Goal: Transaction & Acquisition: Complete application form

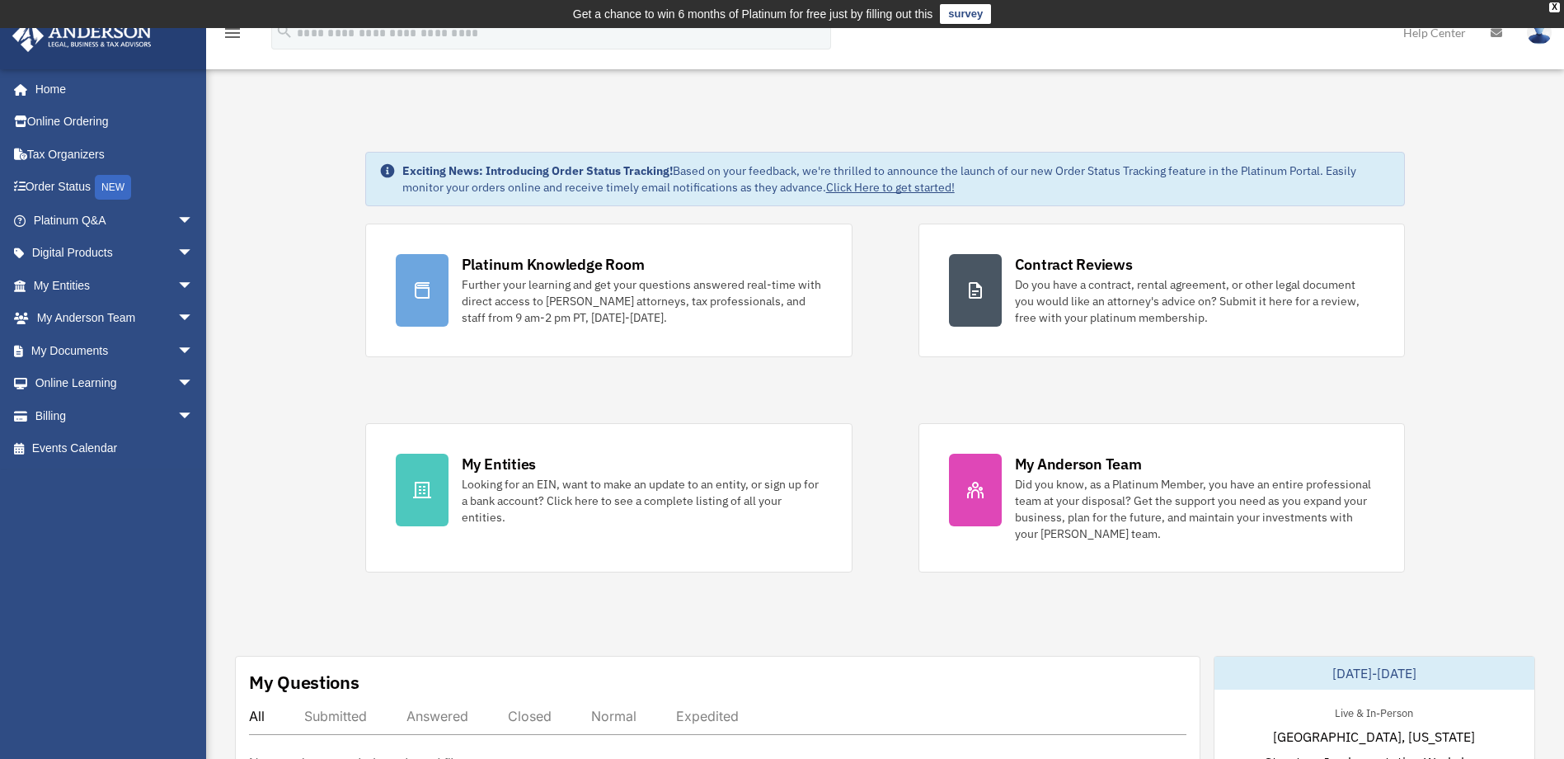
click at [982, 15] on link "survey" at bounding box center [965, 14] width 51 height 20
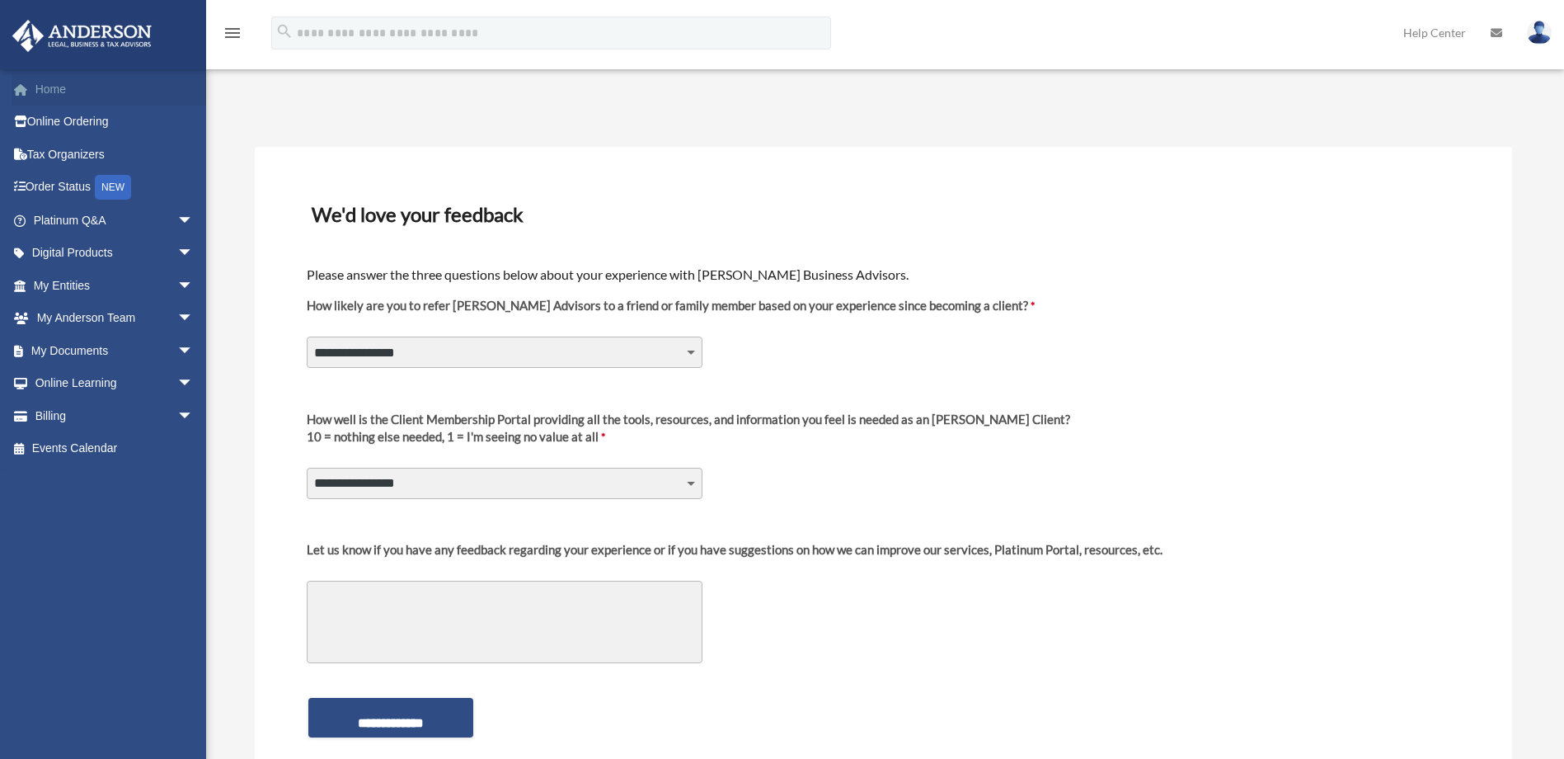
click at [79, 92] on link "Home" at bounding box center [115, 89] width 207 height 33
click at [59, 92] on link "Home" at bounding box center [115, 89] width 207 height 33
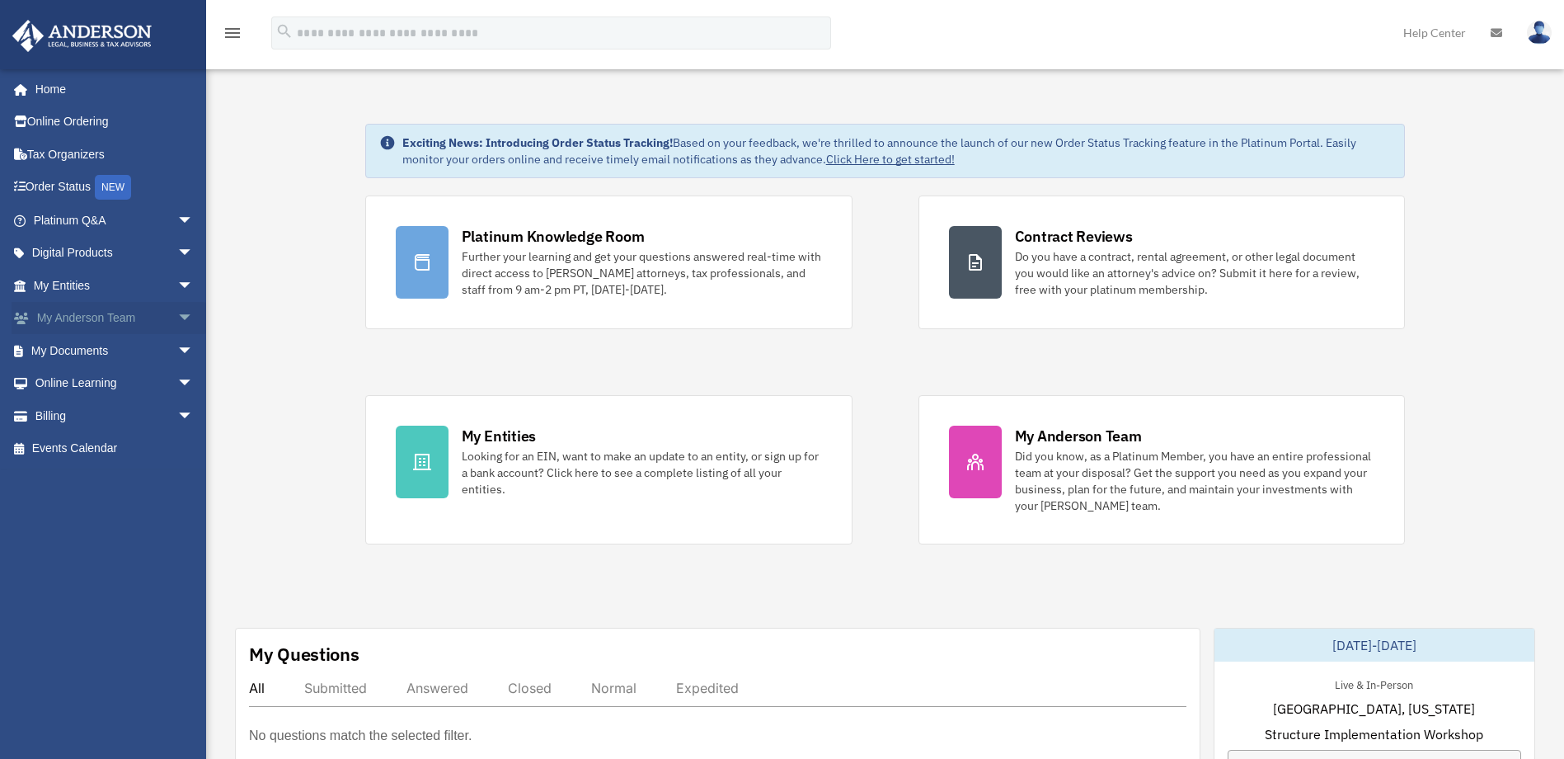
click at [96, 318] on link "My Anderson Team arrow_drop_down" at bounding box center [115, 318] width 207 height 33
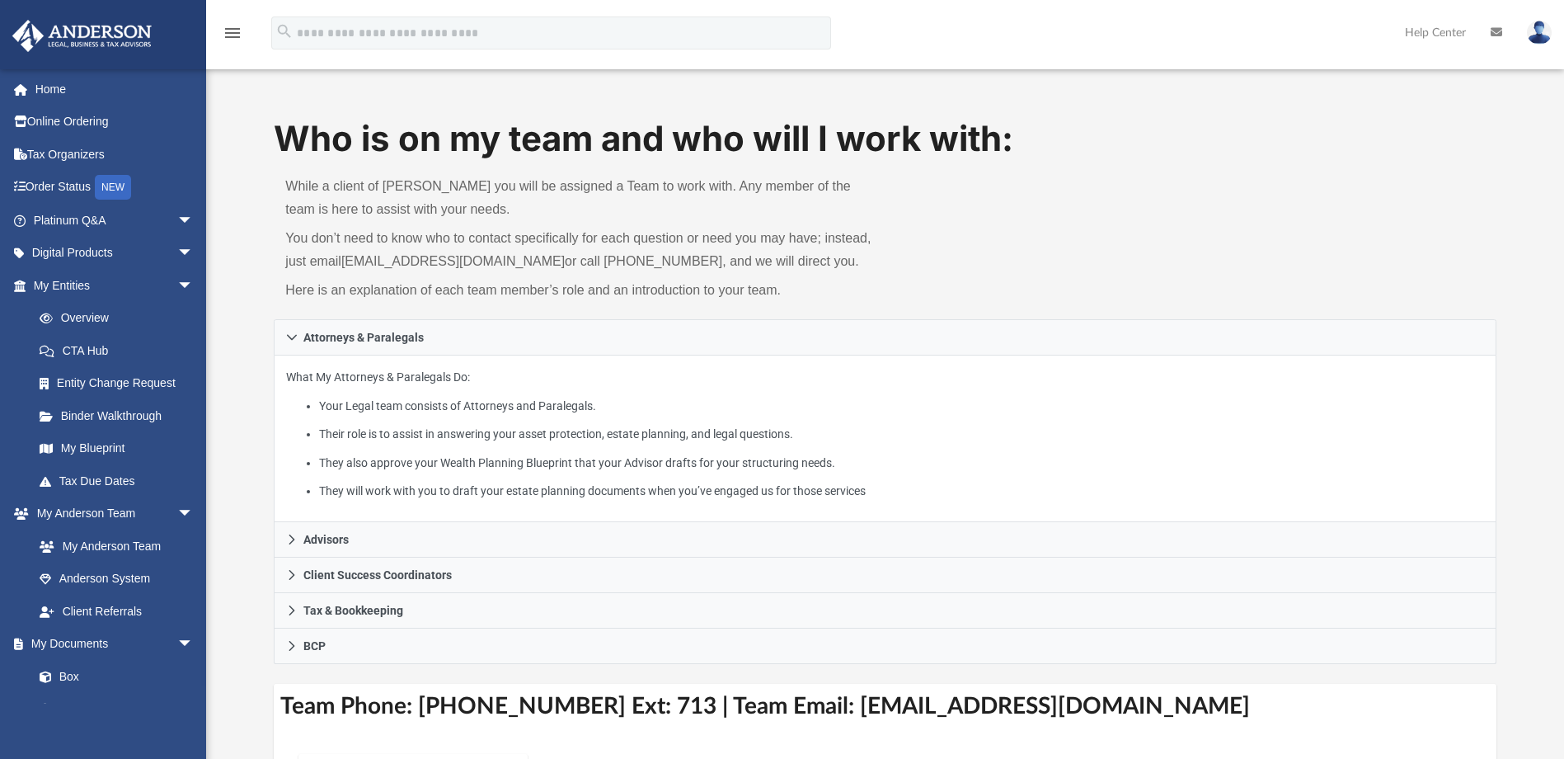
click at [230, 35] on icon "menu" at bounding box center [233, 33] width 20 height 20
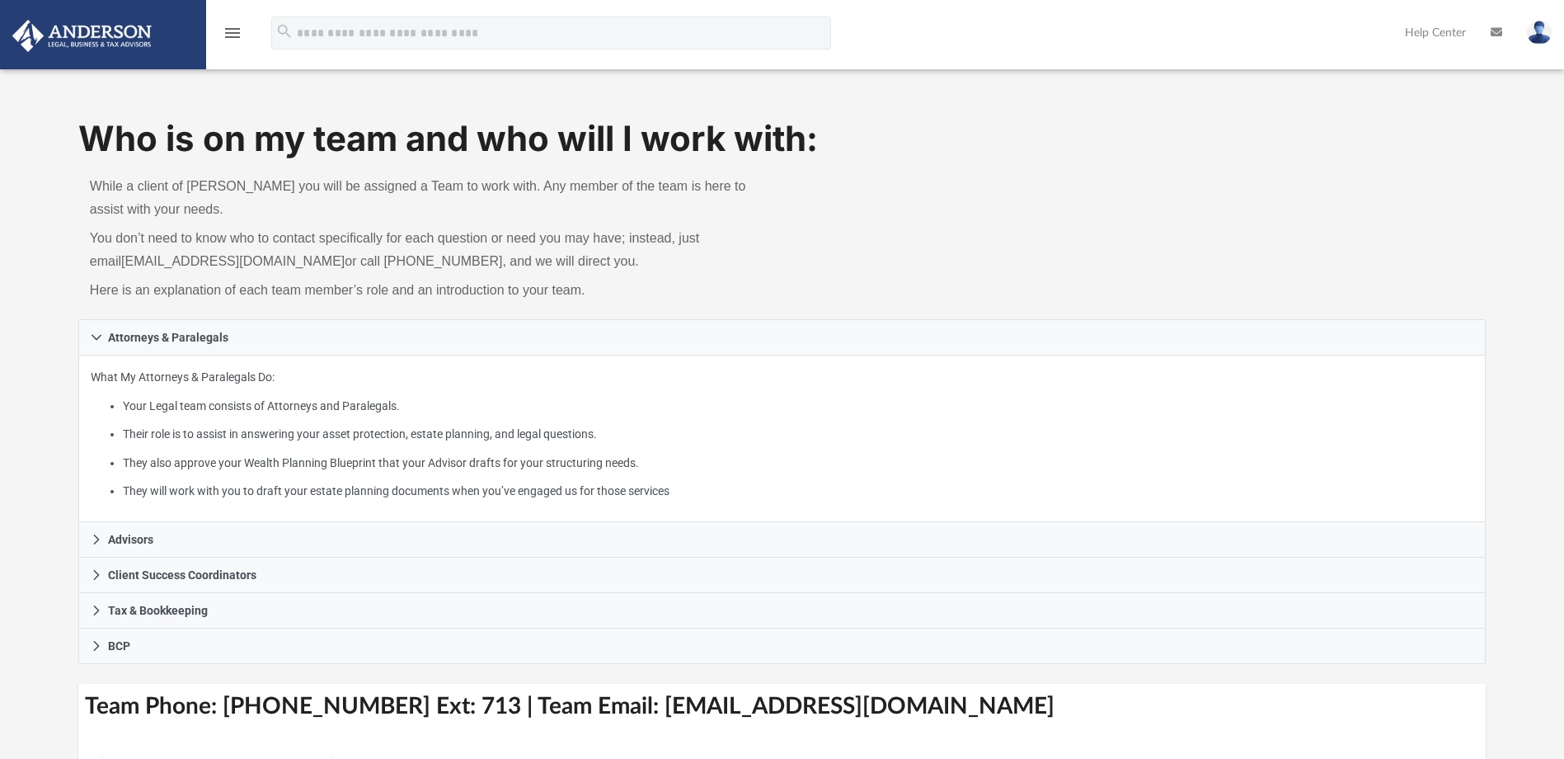
click at [1544, 22] on img at bounding box center [1539, 33] width 25 height 24
click at [233, 34] on icon "menu" at bounding box center [233, 33] width 20 height 20
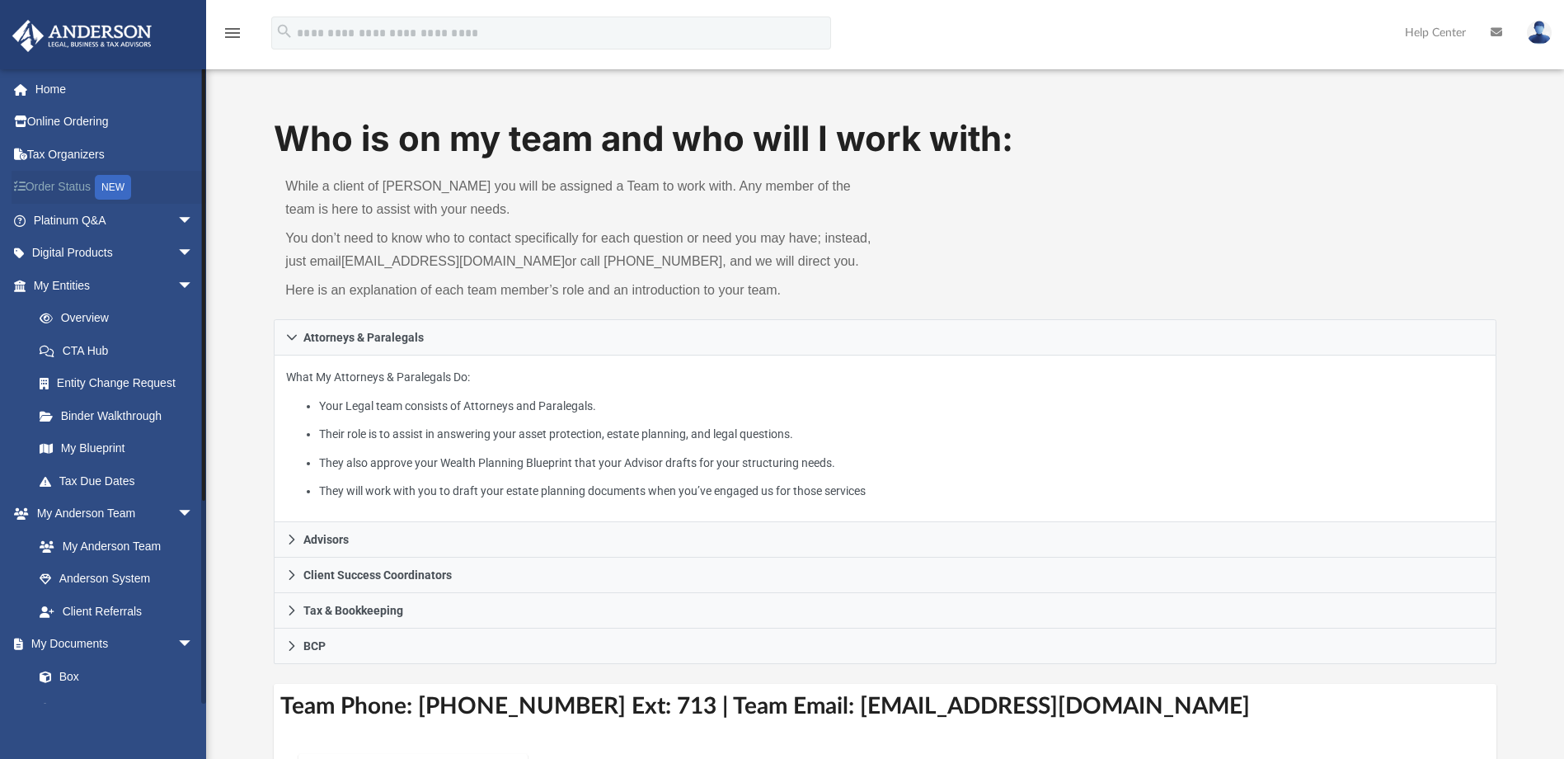
click at [78, 187] on link "Order Status NEW" at bounding box center [115, 188] width 207 height 34
click at [96, 581] on link "Anderson System" at bounding box center [120, 578] width 195 height 33
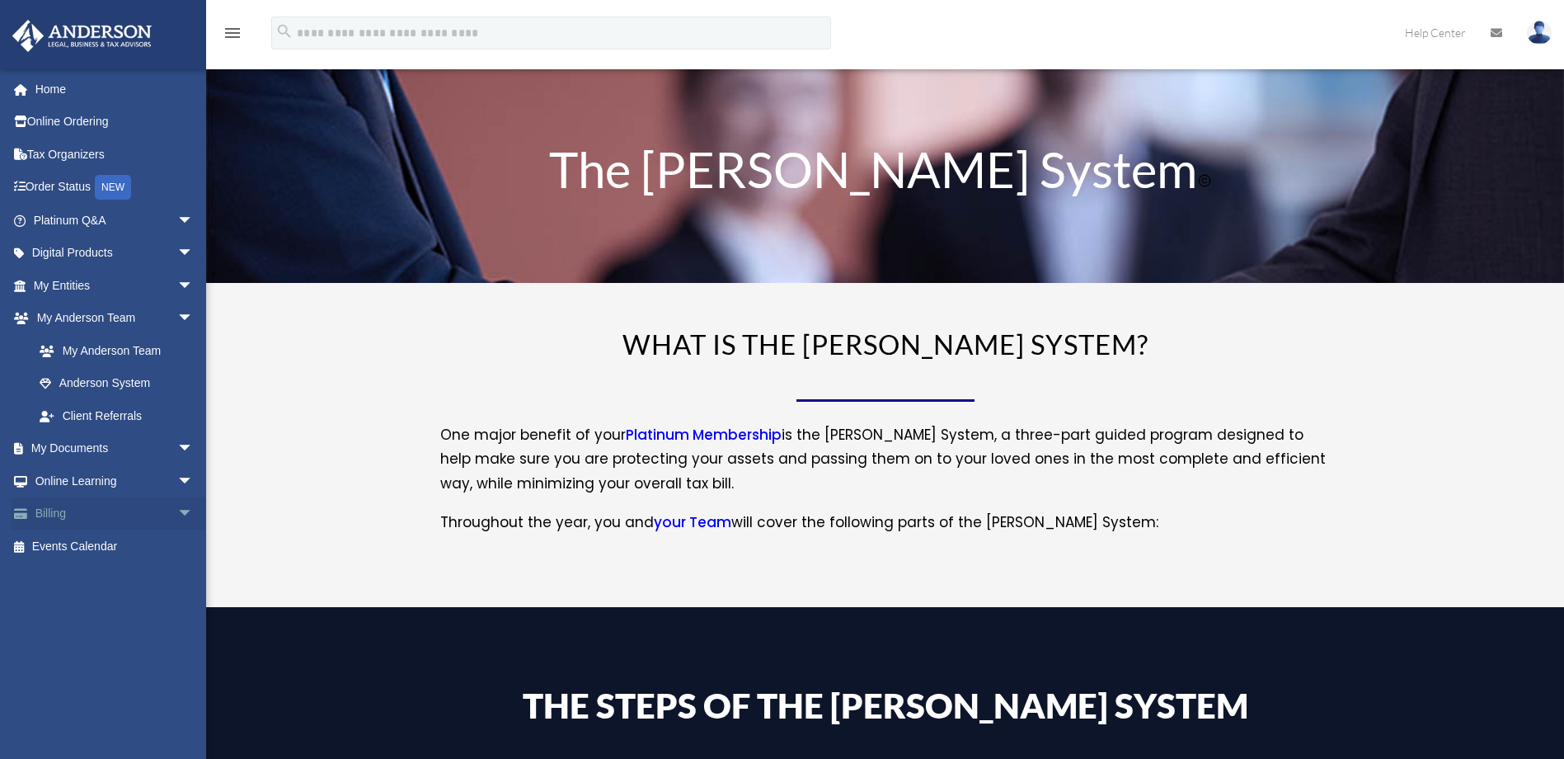
click at [77, 514] on link "Billing arrow_drop_down" at bounding box center [115, 513] width 207 height 33
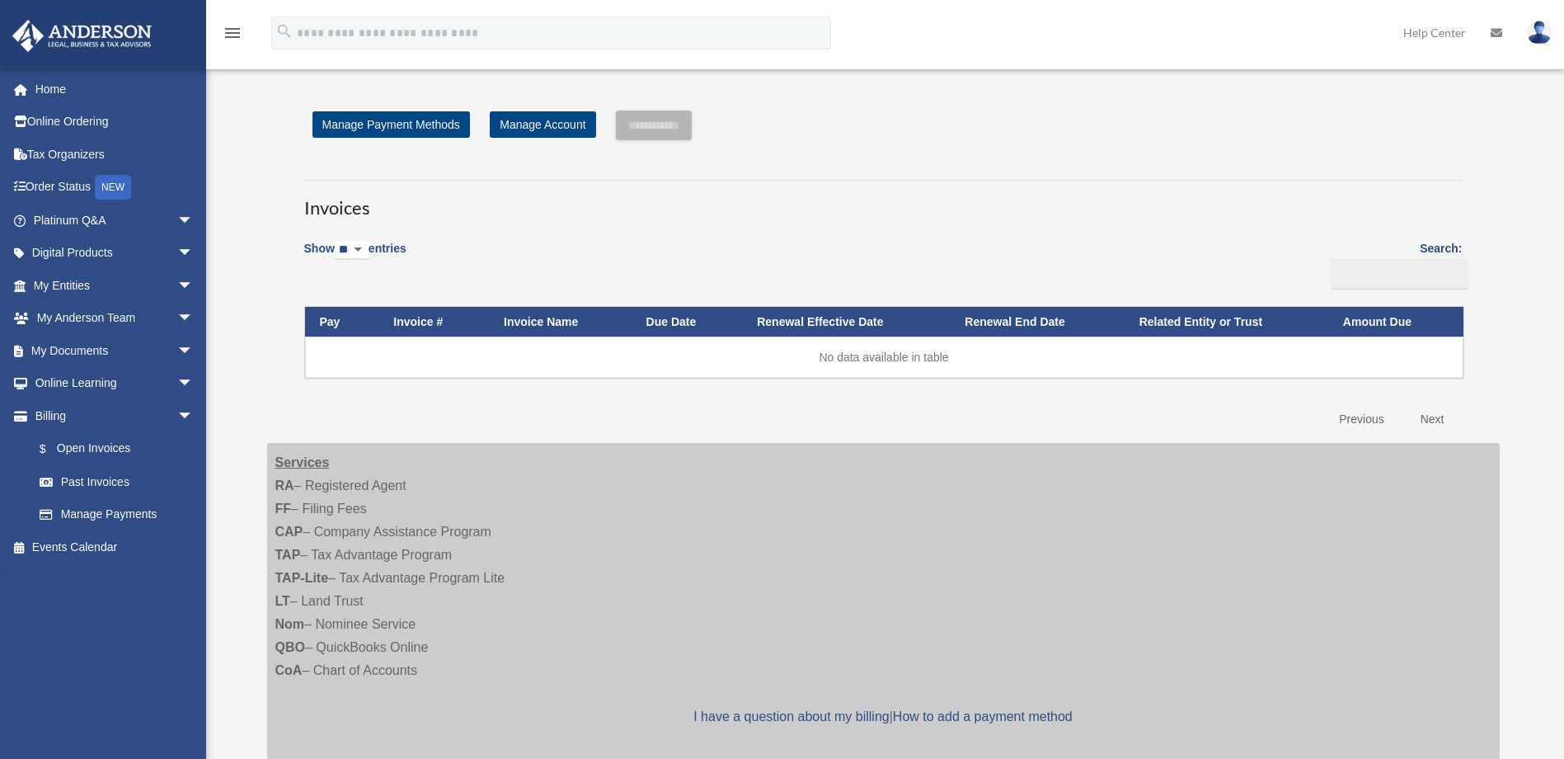
click at [53, 515] on span at bounding box center [55, 515] width 12 height 12
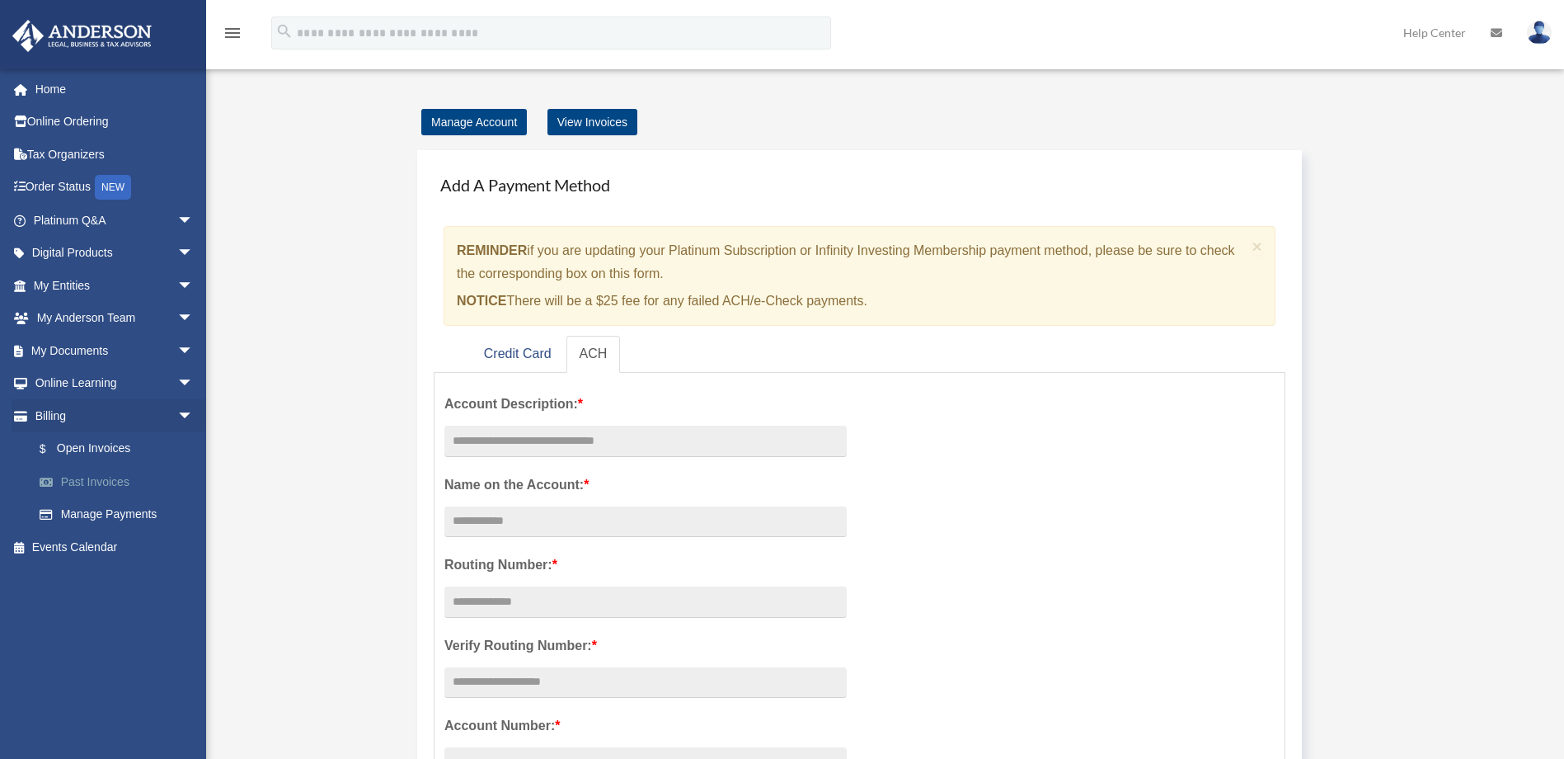
click at [110, 484] on link "Past Invoices" at bounding box center [120, 481] width 195 height 33
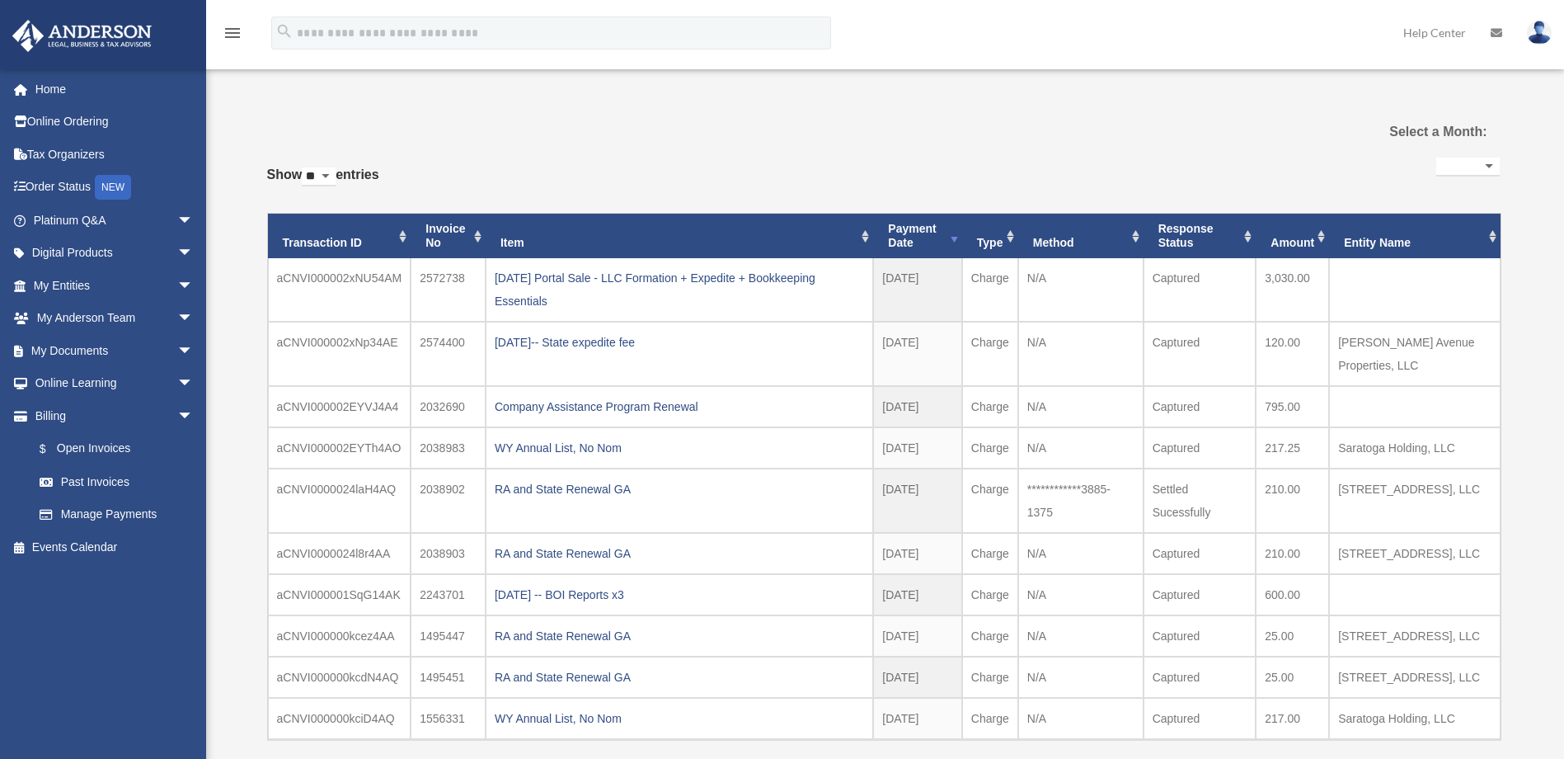
select select
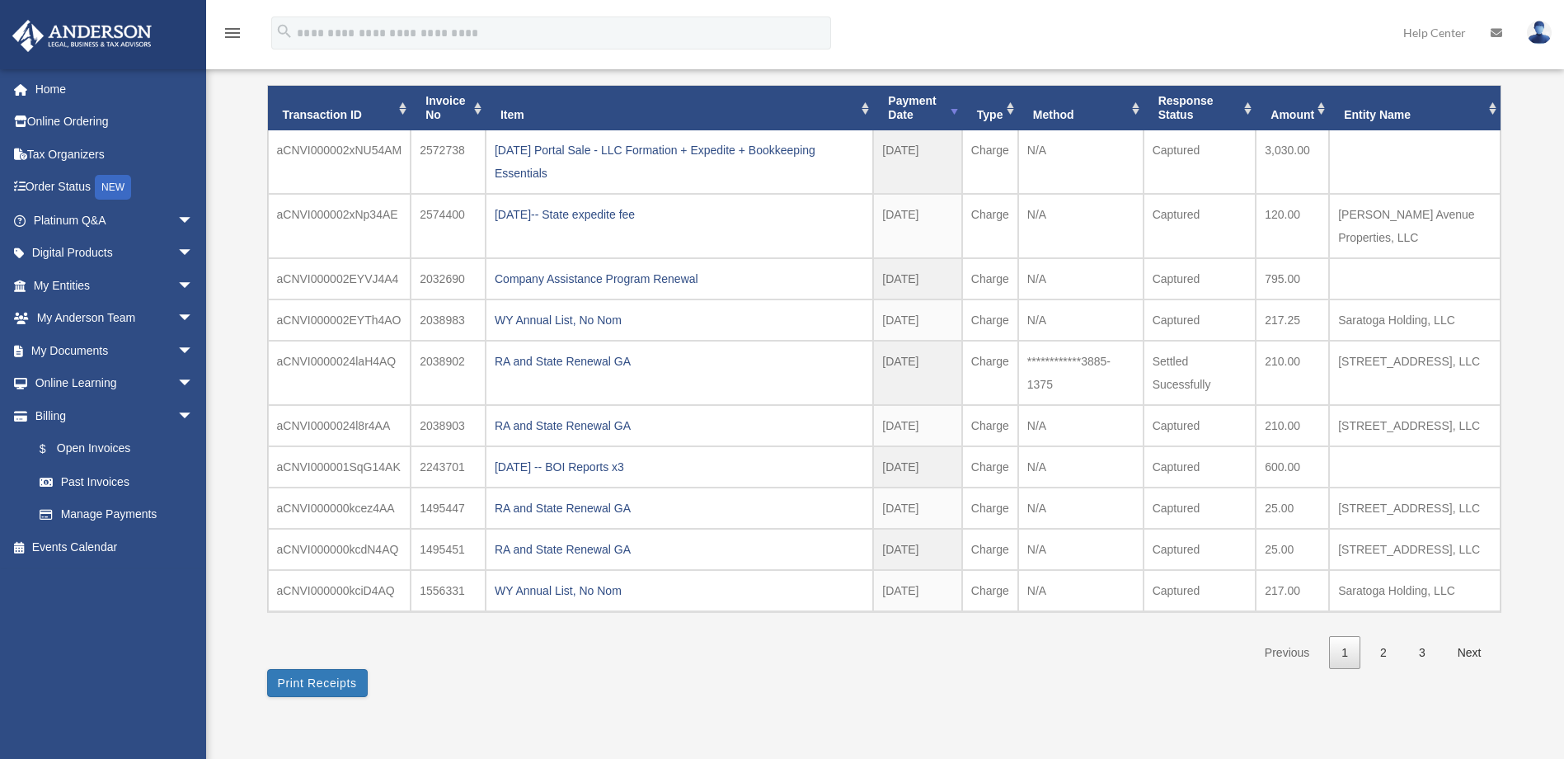
scroll to position [121, 0]
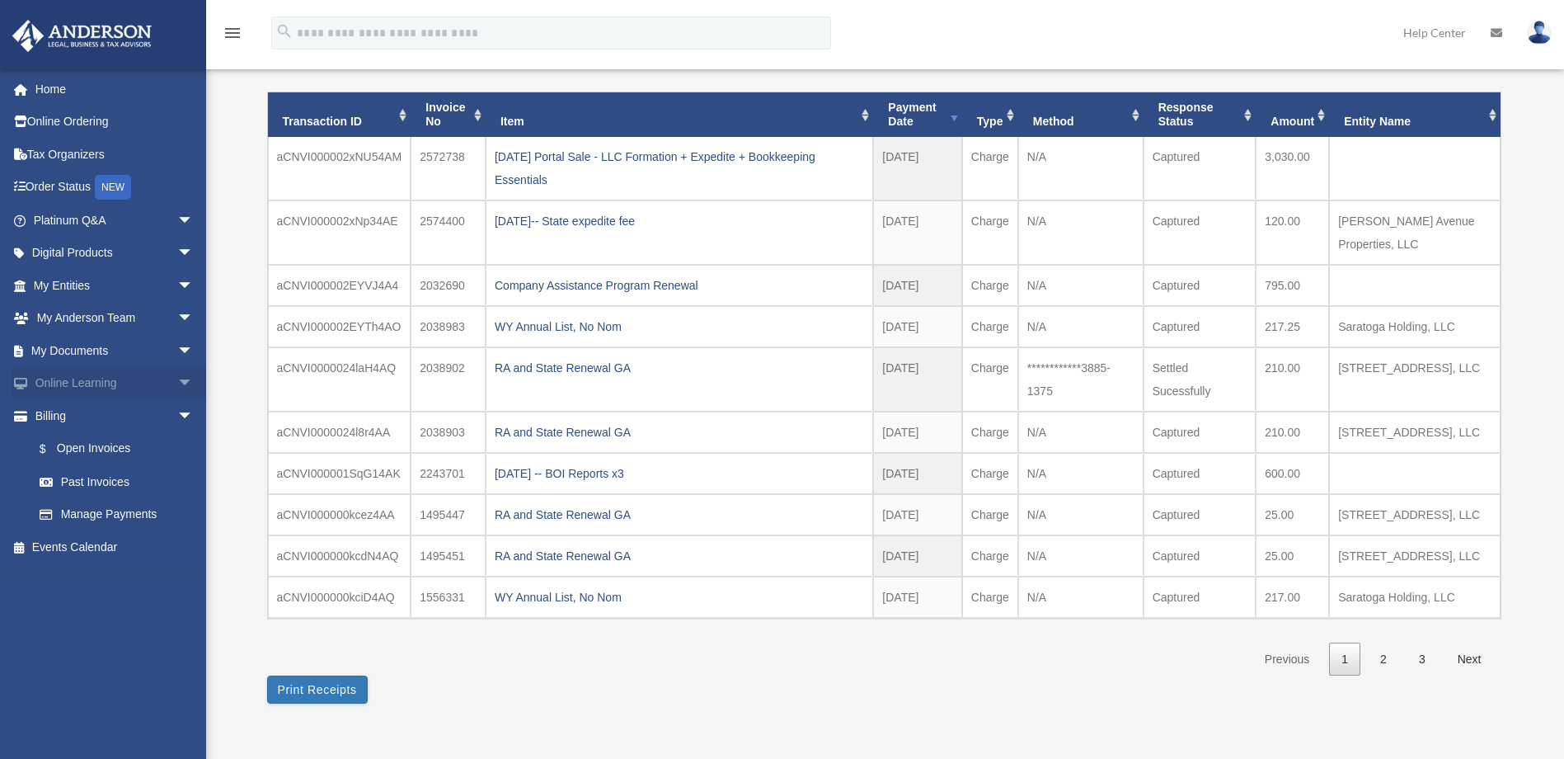
click at [100, 388] on link "Online Learning arrow_drop_down" at bounding box center [115, 383] width 207 height 33
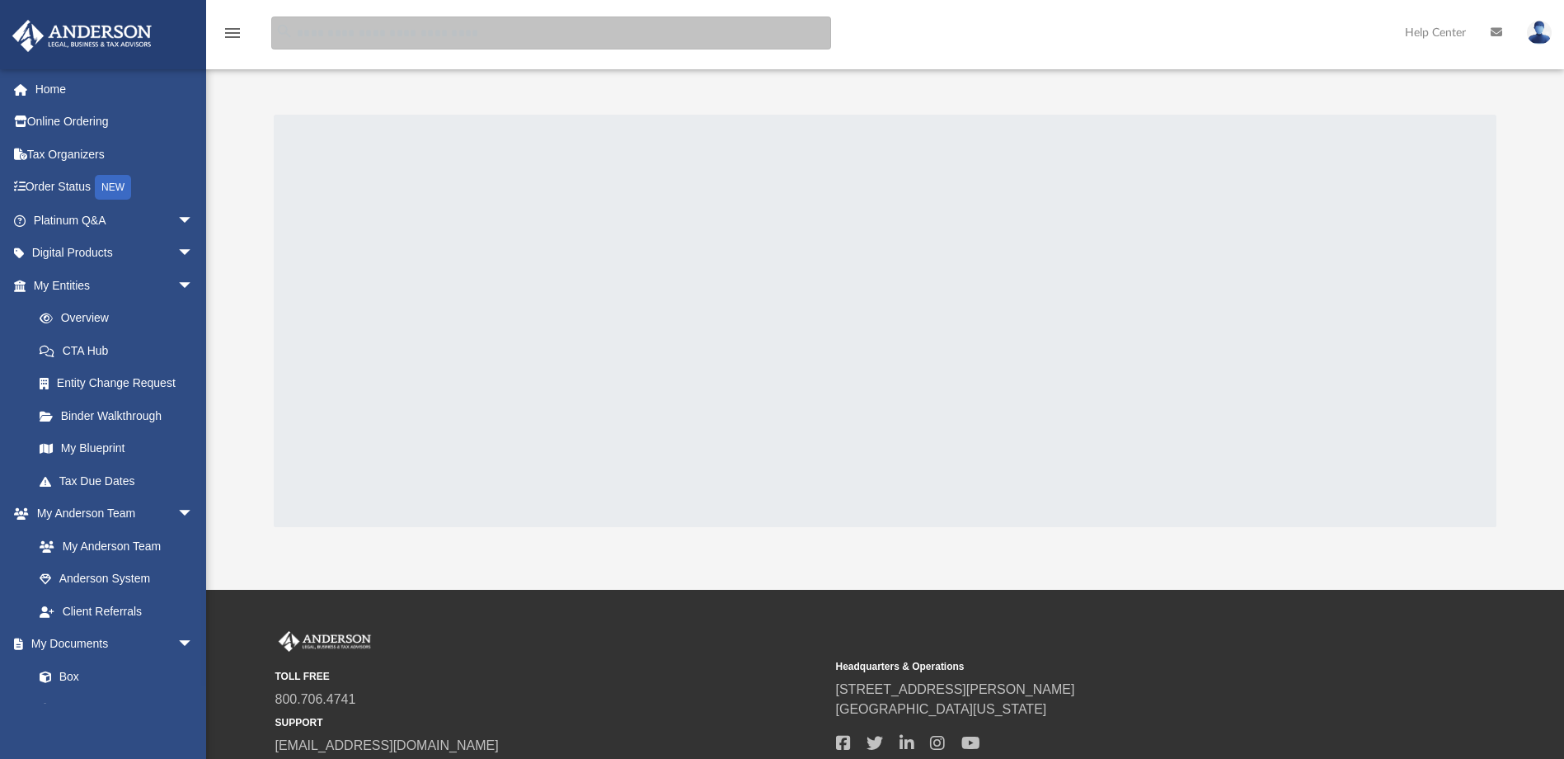
click at [344, 38] on input "search" at bounding box center [551, 32] width 560 height 33
type input "*******"
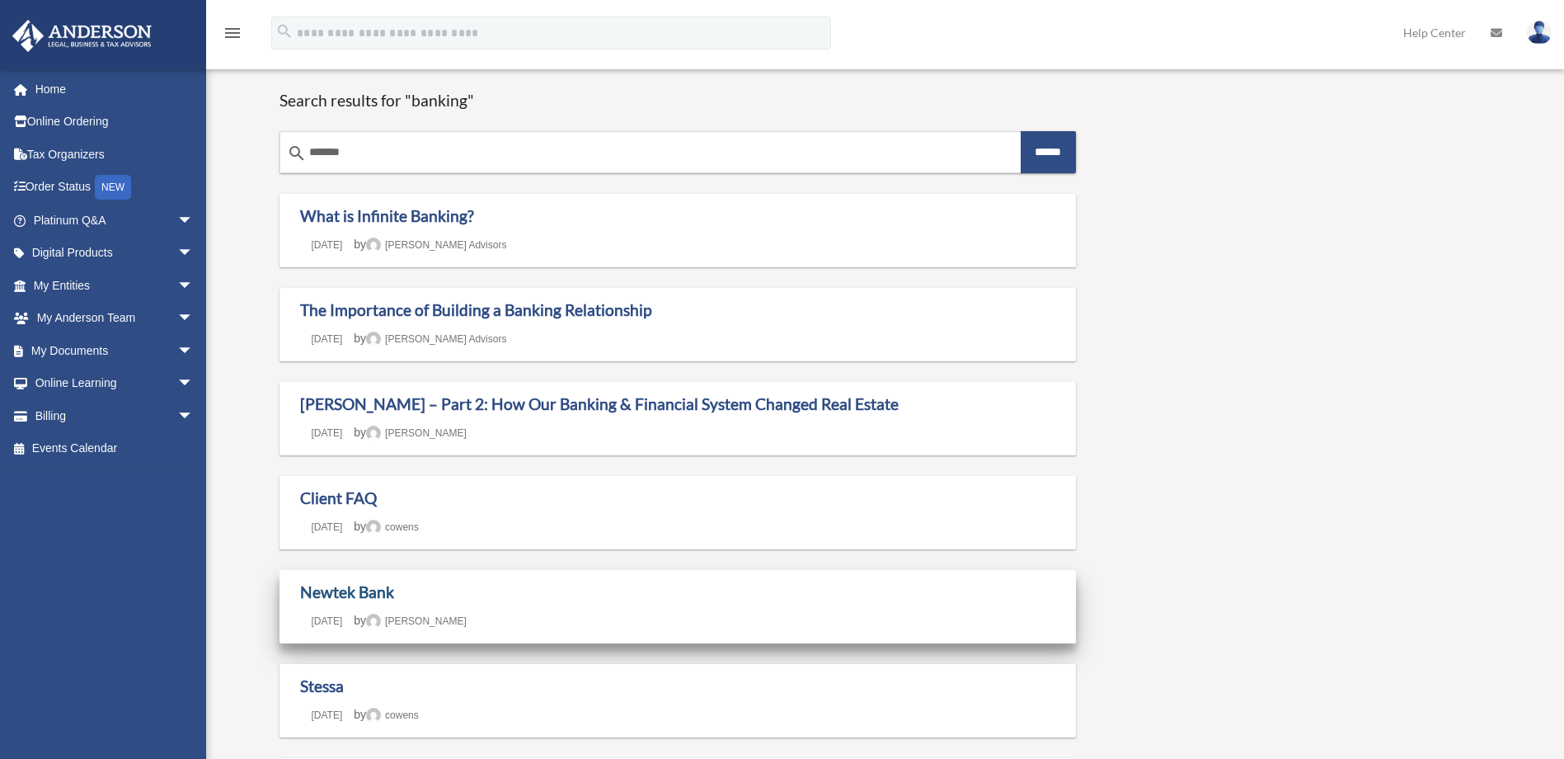
click at [328, 595] on link "Newtek Bank" at bounding box center [347, 591] width 94 height 19
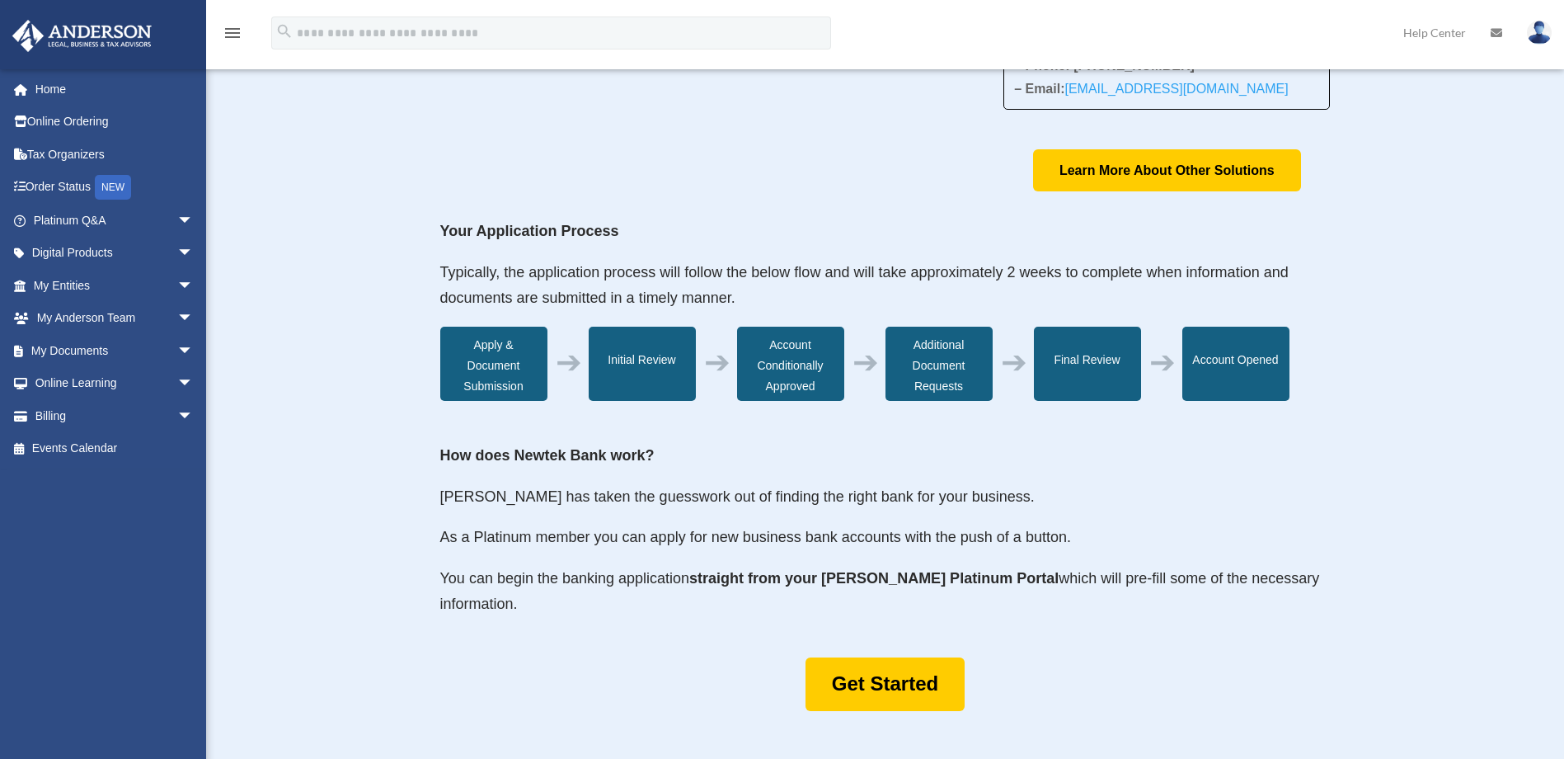
scroll to position [388, 0]
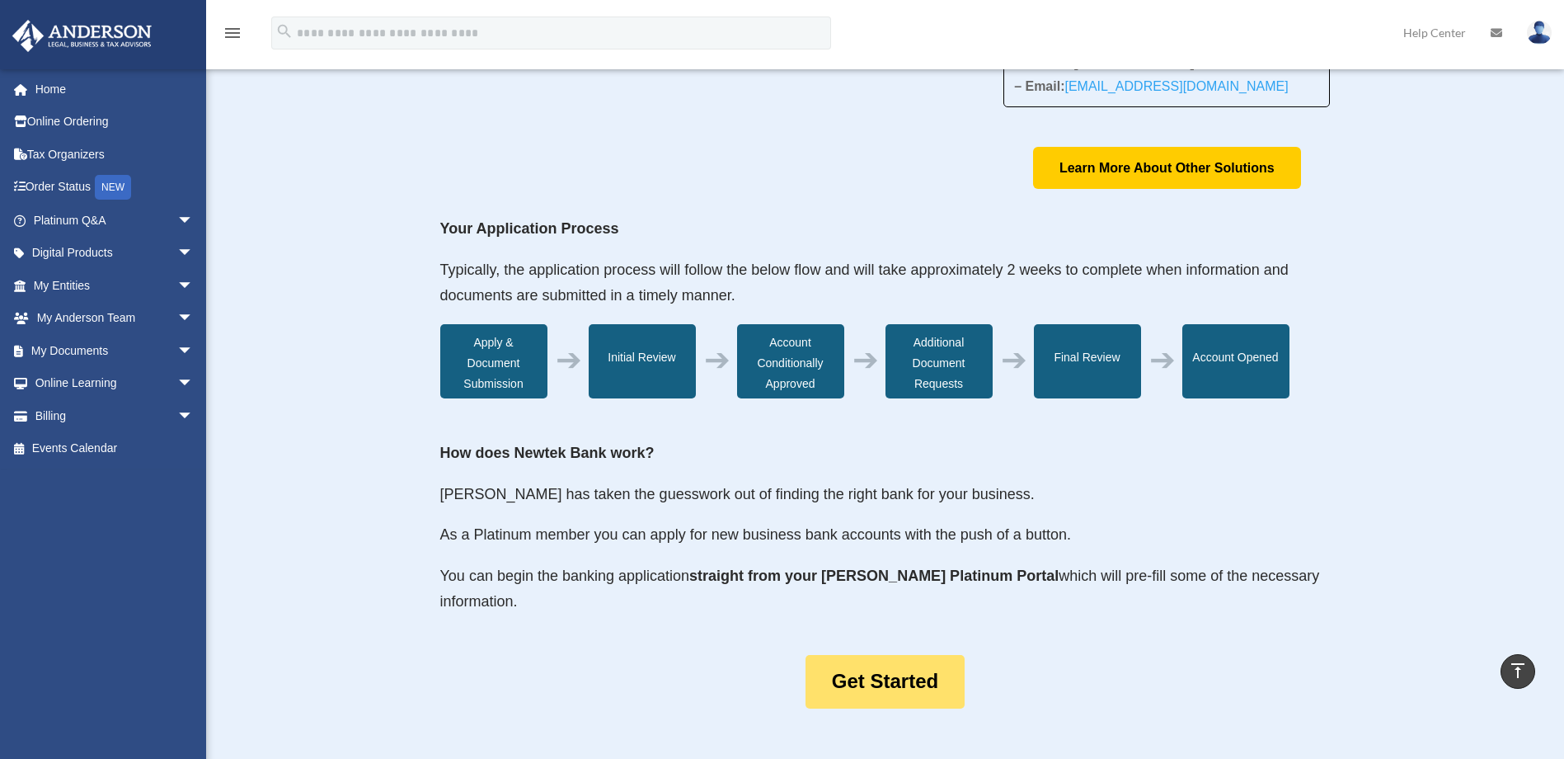
click at [882, 693] on link "Get Started" at bounding box center [885, 682] width 159 height 54
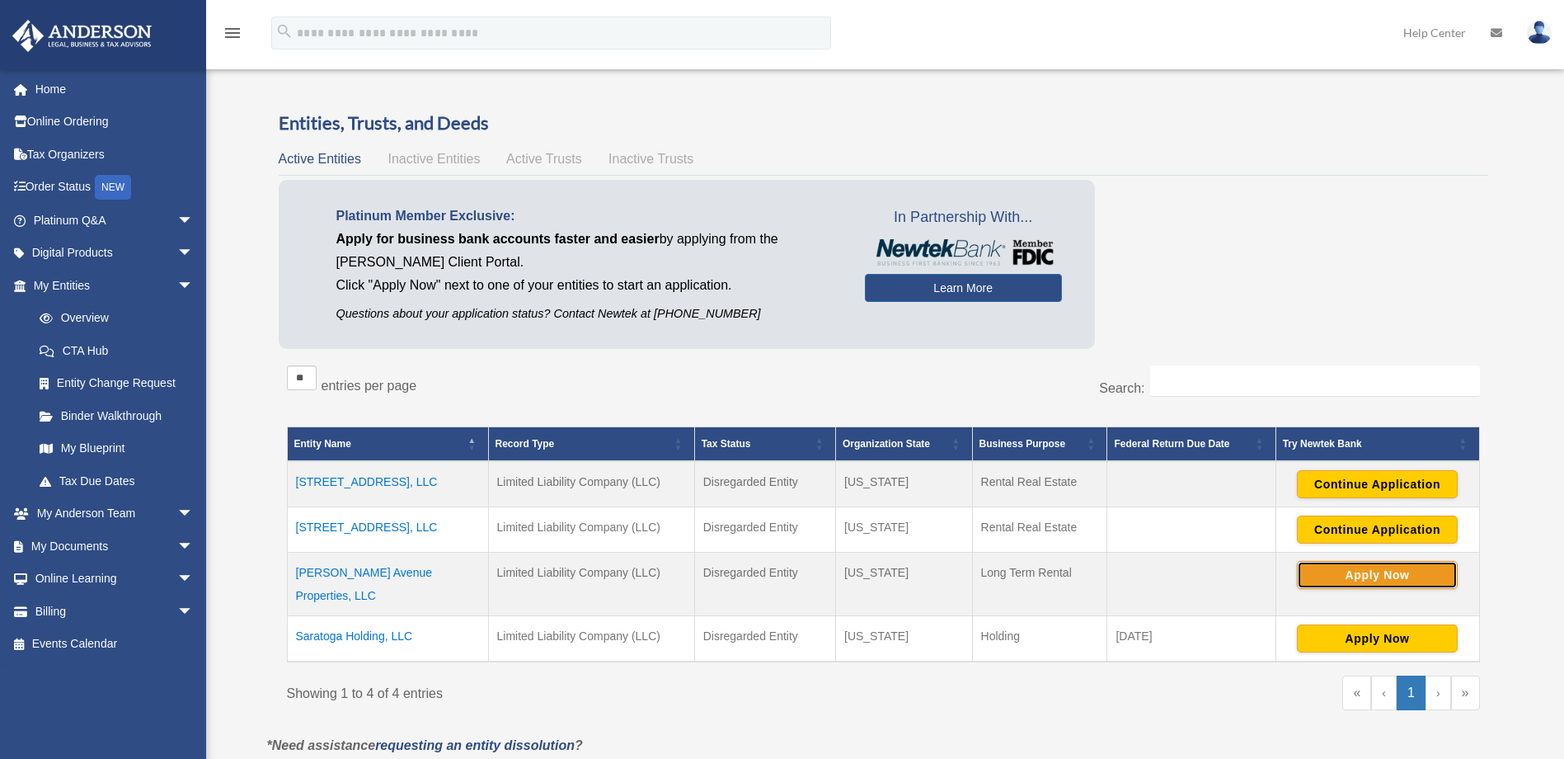
click at [1329, 579] on button "Apply Now" at bounding box center [1377, 575] width 161 height 28
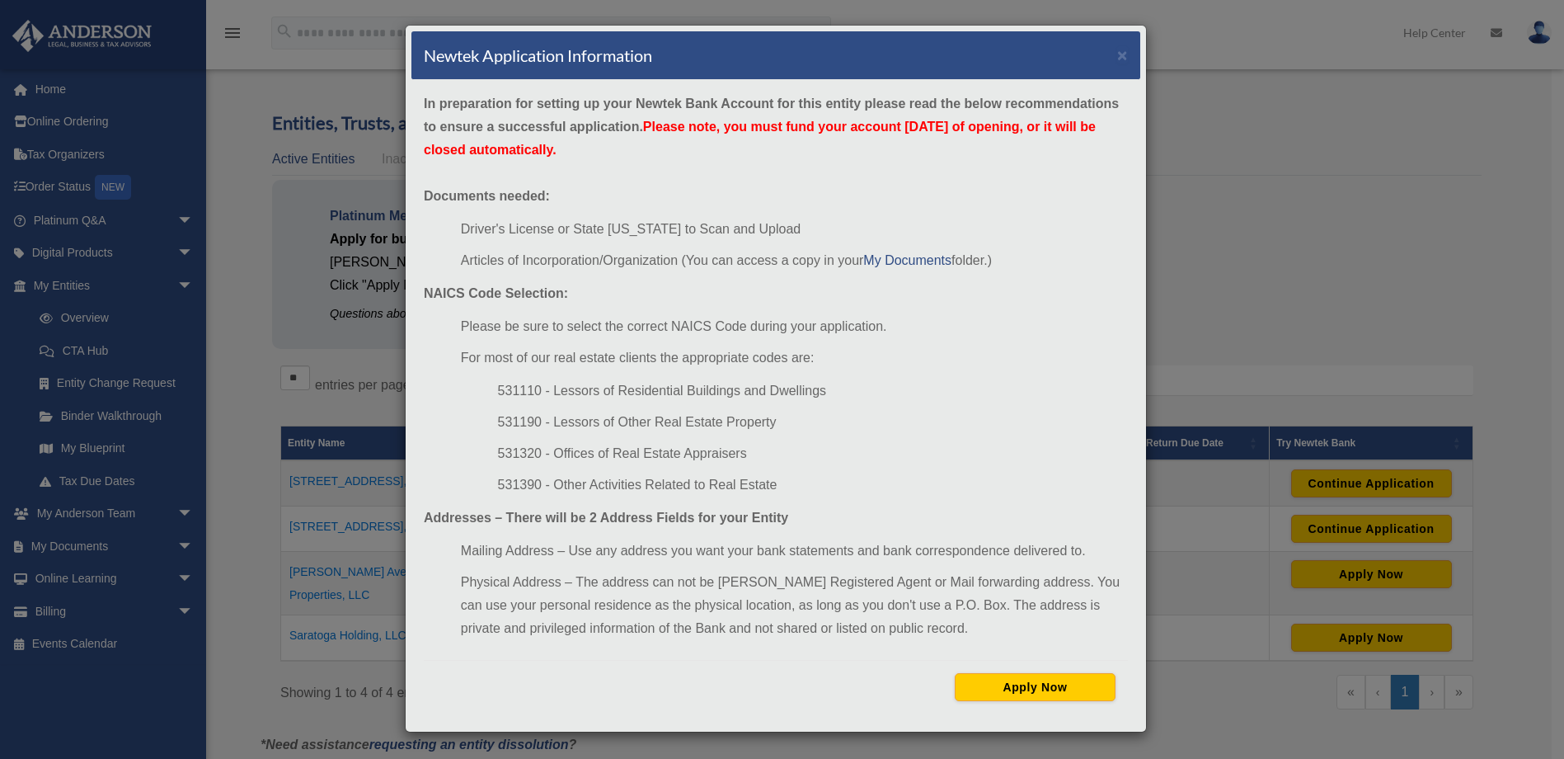
click at [1335, 623] on div "Newtek Application Information × In preparation for setting up your Newtek Bank…" at bounding box center [782, 379] width 1564 height 759
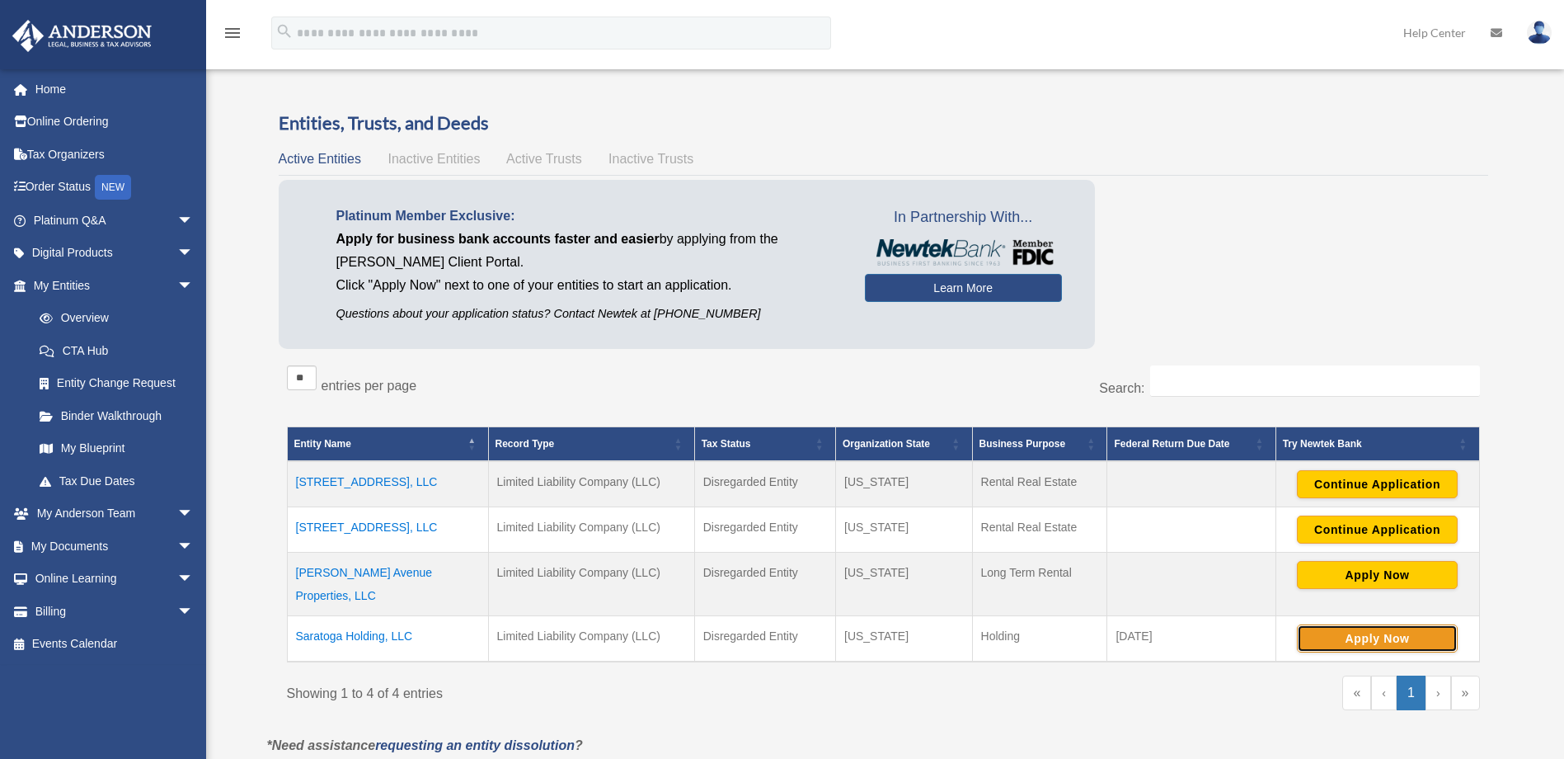
click at [1328, 624] on button "Apply Now" at bounding box center [1377, 638] width 161 height 28
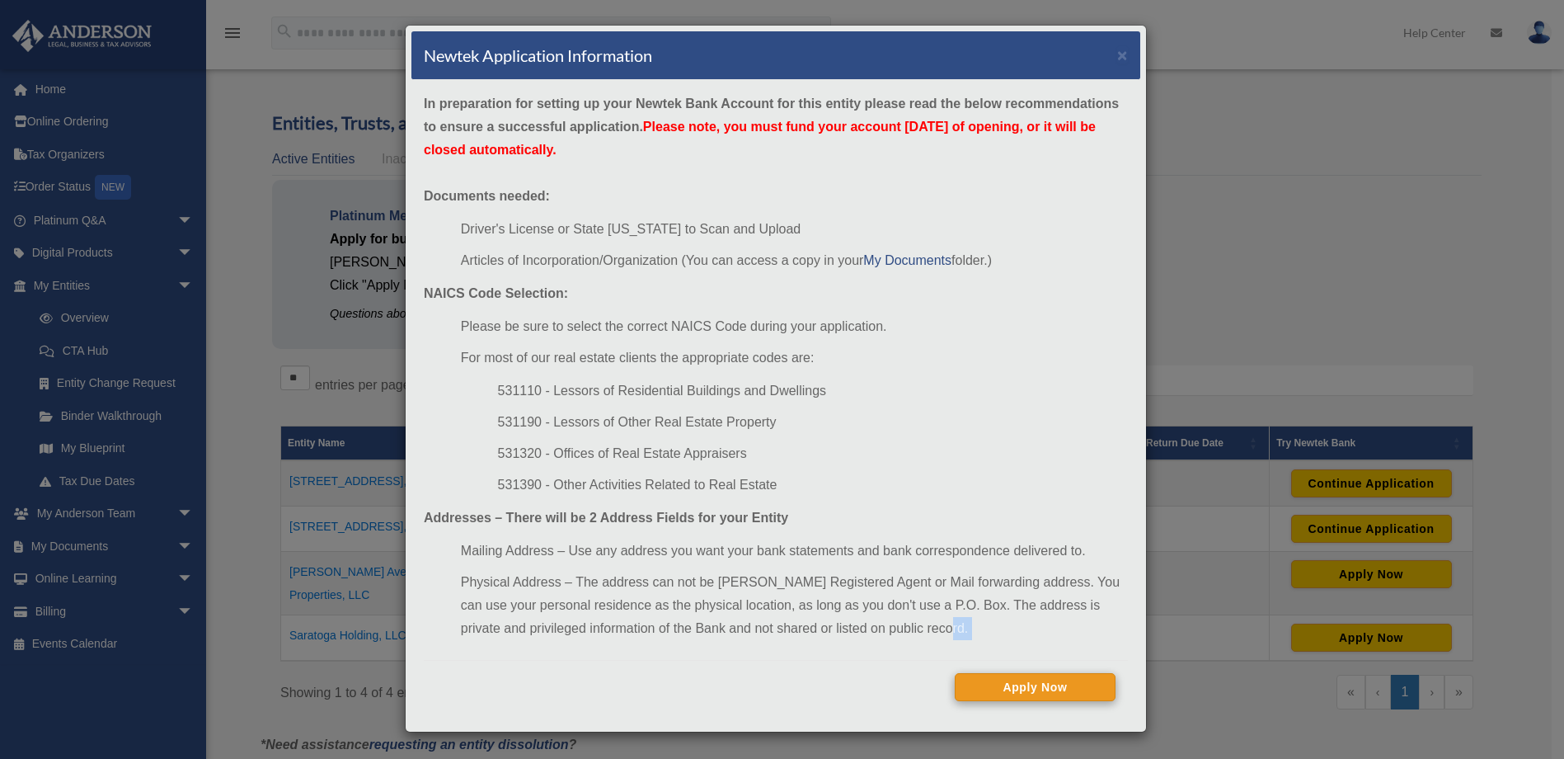
drag, startPoint x: 1094, startPoint y: 628, endPoint x: 1077, endPoint y: 678, distance: 53.2
click at [1077, 678] on div "In preparation for setting up your Newtek Bank Account for this entity please r…" at bounding box center [775, 403] width 729 height 646
click at [1024, 680] on button "Apply Now" at bounding box center [1035, 687] width 161 height 28
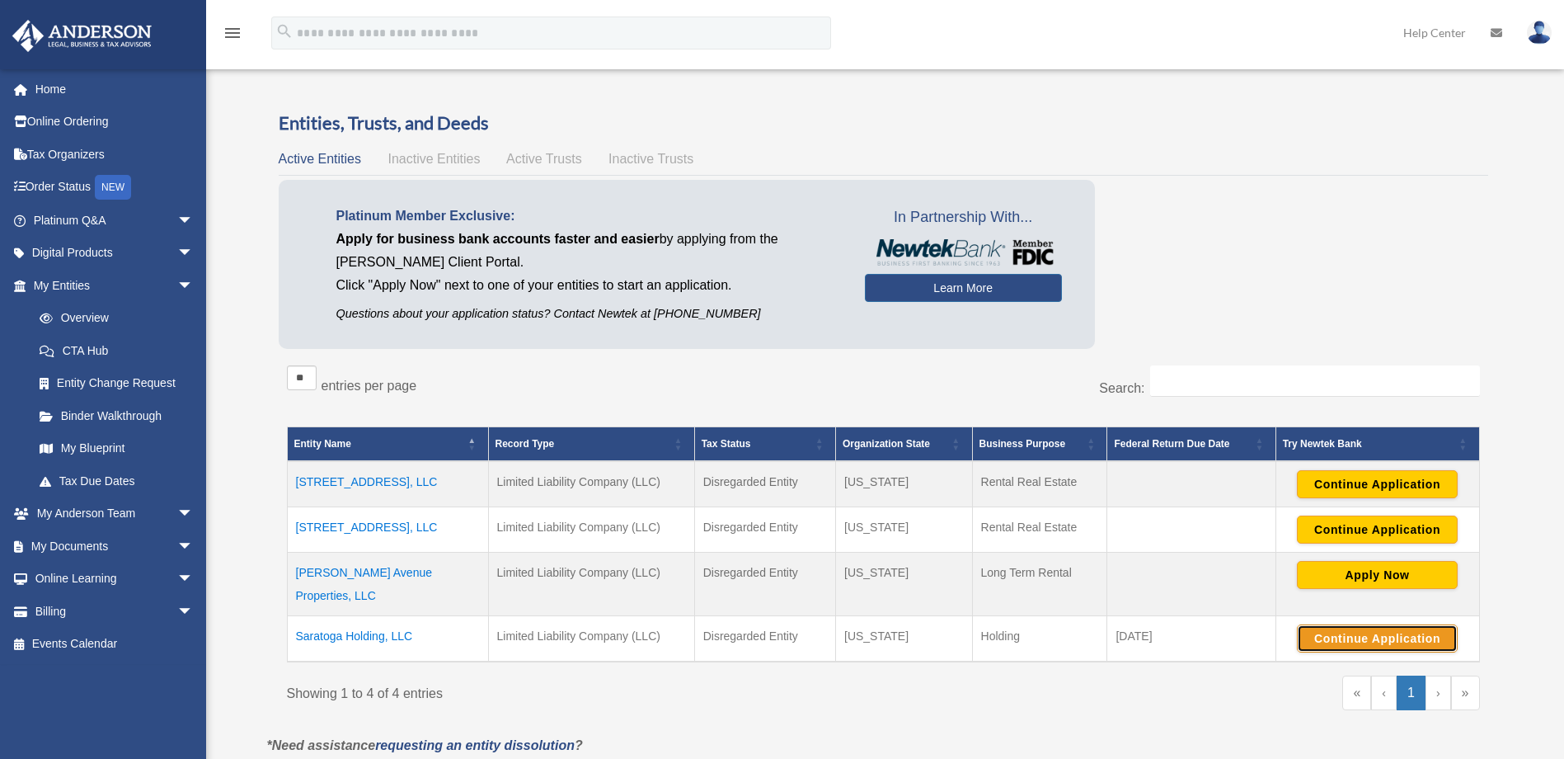
click at [1358, 624] on button "Continue Application" at bounding box center [1377, 638] width 161 height 28
click at [53, 544] on link "My Documents arrow_drop_down" at bounding box center [115, 545] width 207 height 33
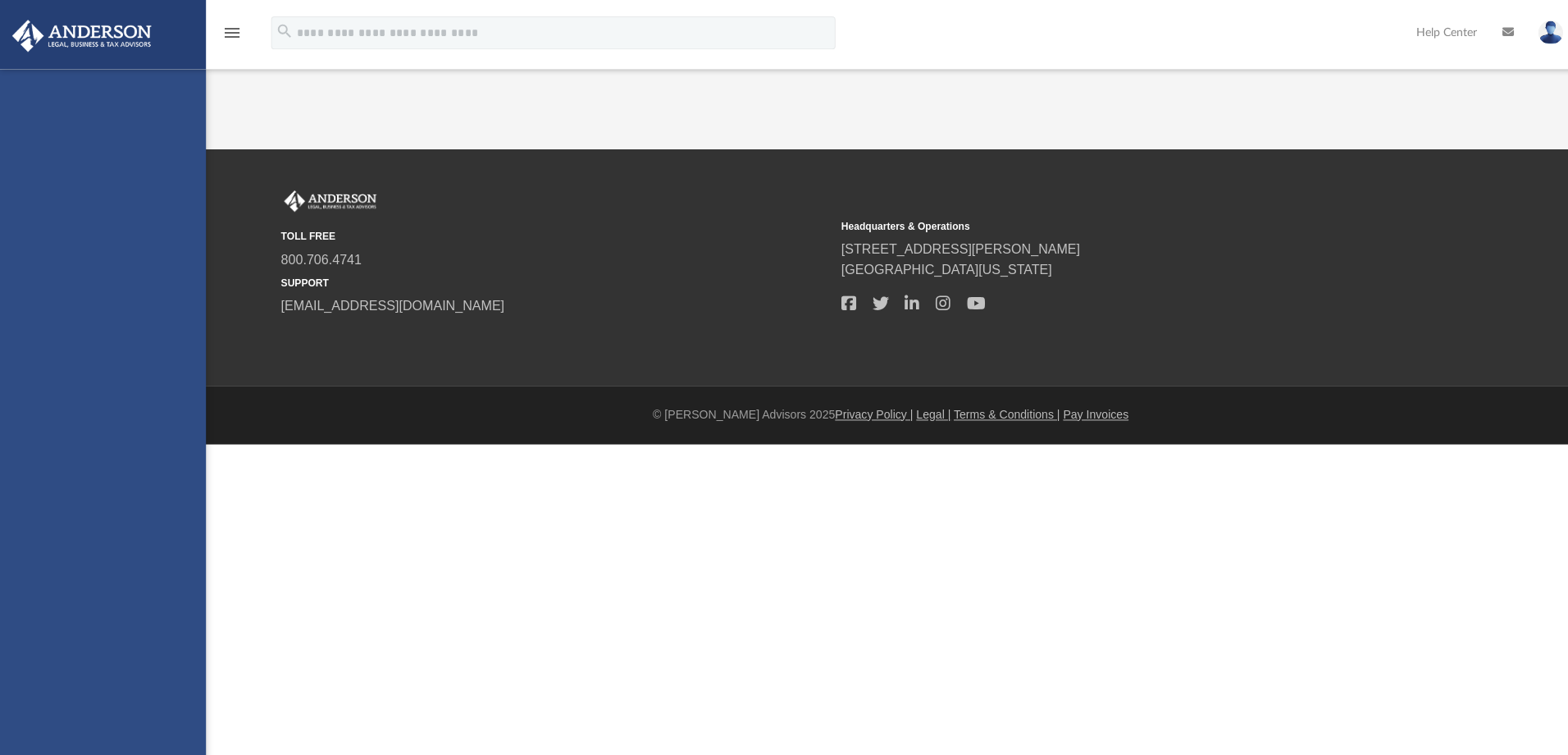
click at [53, 541] on div "crazy4wildflowers@yahoo.com Sign Out crazy4wildflowers@yahoo.com Home Online Or…" at bounding box center [102, 446] width 205 height 755
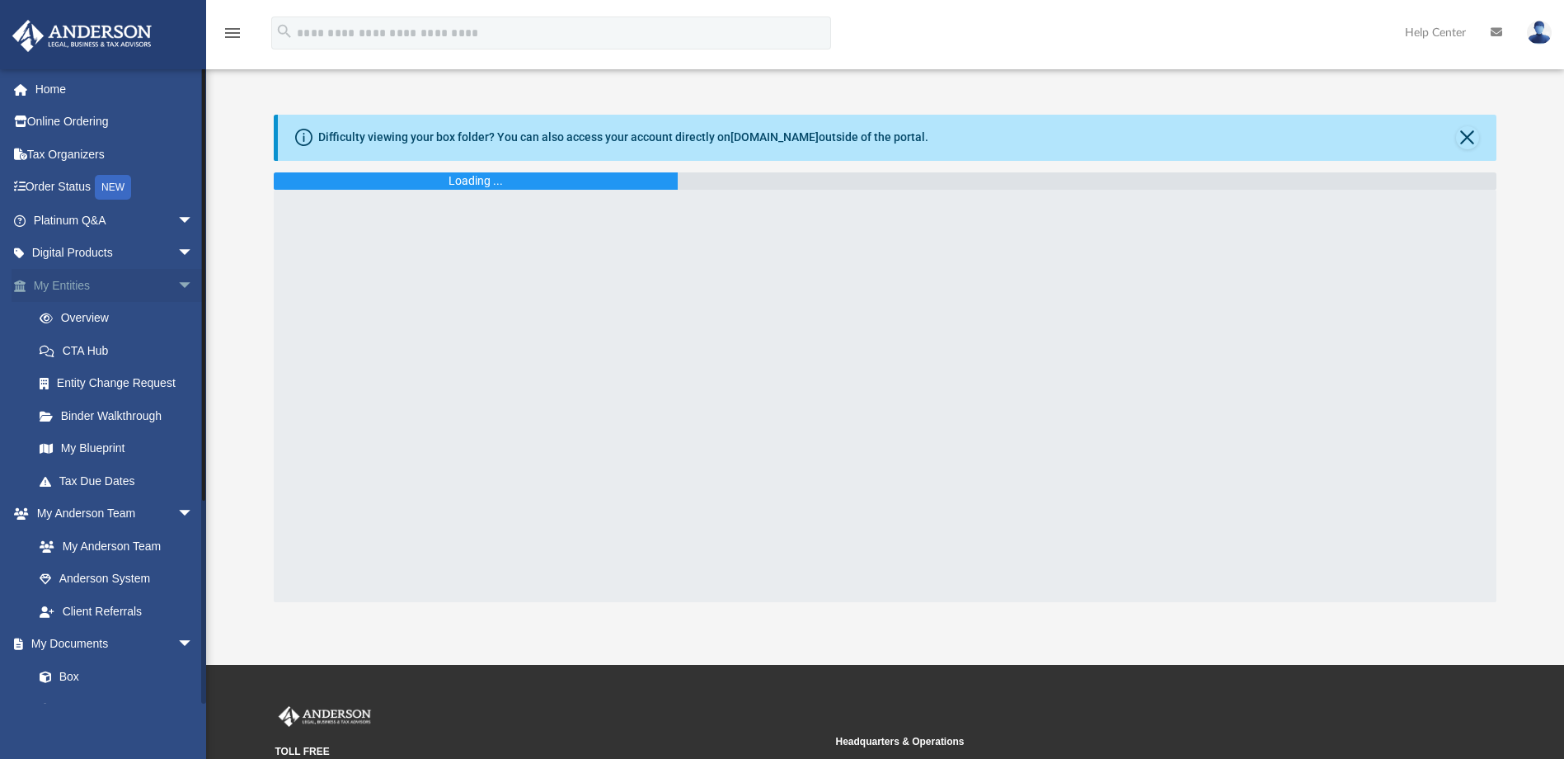
click at [66, 281] on link "My Entities arrow_drop_down" at bounding box center [115, 285] width 207 height 33
click at [177, 285] on span "arrow_drop_down" at bounding box center [193, 286] width 33 height 34
click at [177, 285] on span "arrow_drop_up" at bounding box center [193, 286] width 33 height 34
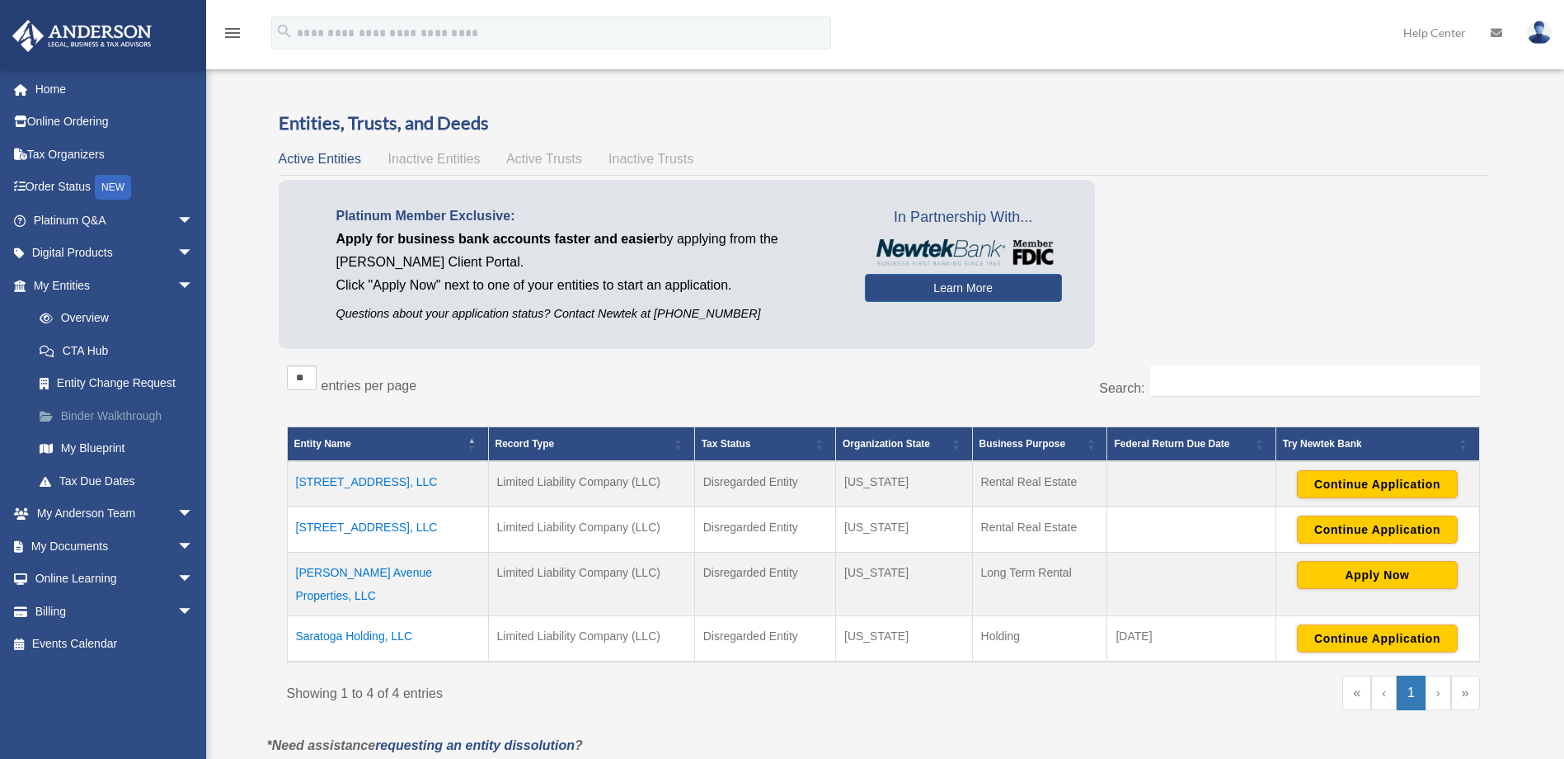
click at [96, 418] on link "Binder Walkthrough" at bounding box center [120, 415] width 195 height 33
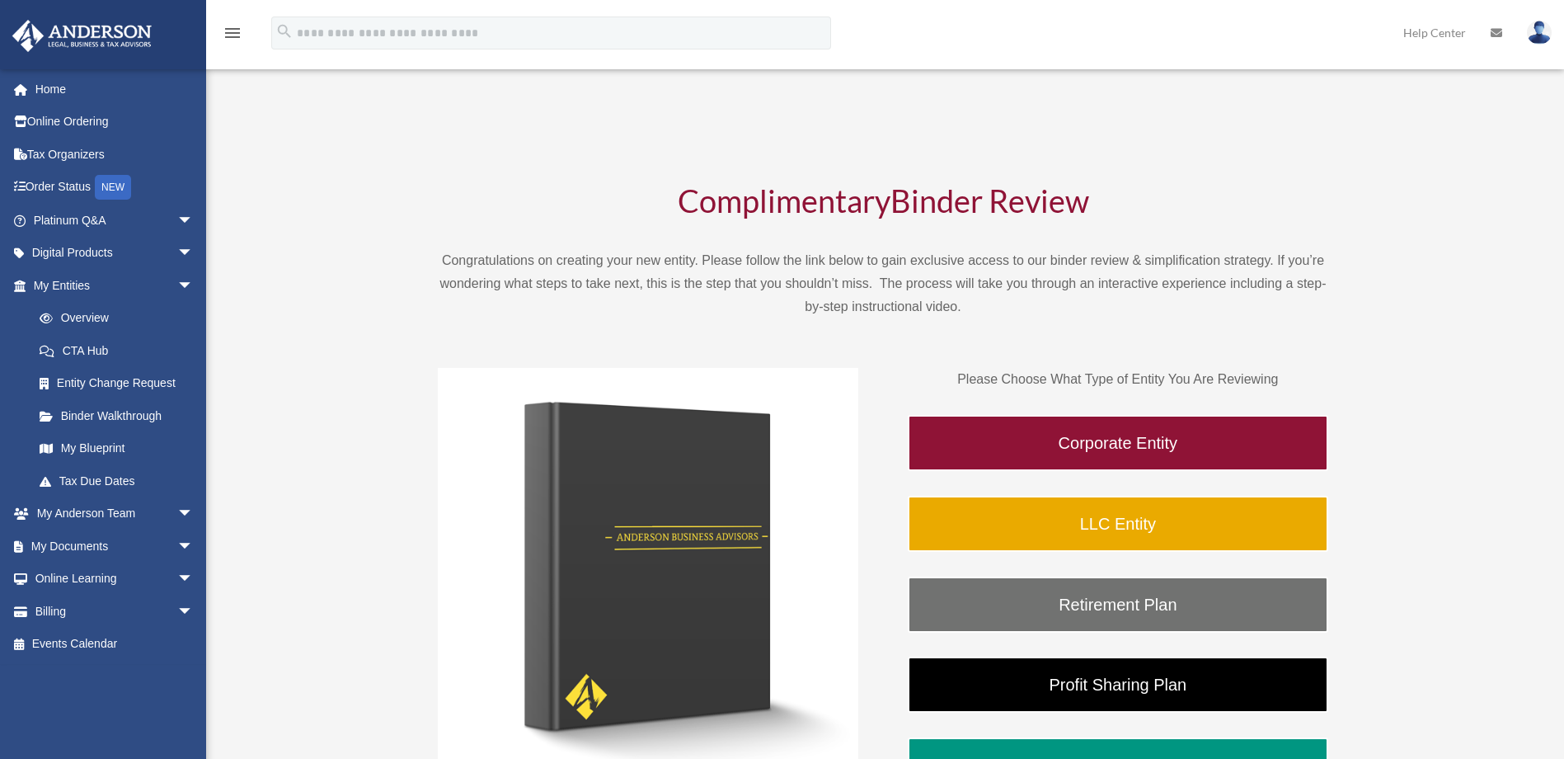
click at [96, 418] on html "X Get a chance to win 6 months of Platinum for free just by filling out this su…" at bounding box center [782, 716] width 1564 height 1432
click at [177, 283] on span "arrow_drop_down" at bounding box center [193, 286] width 33 height 34
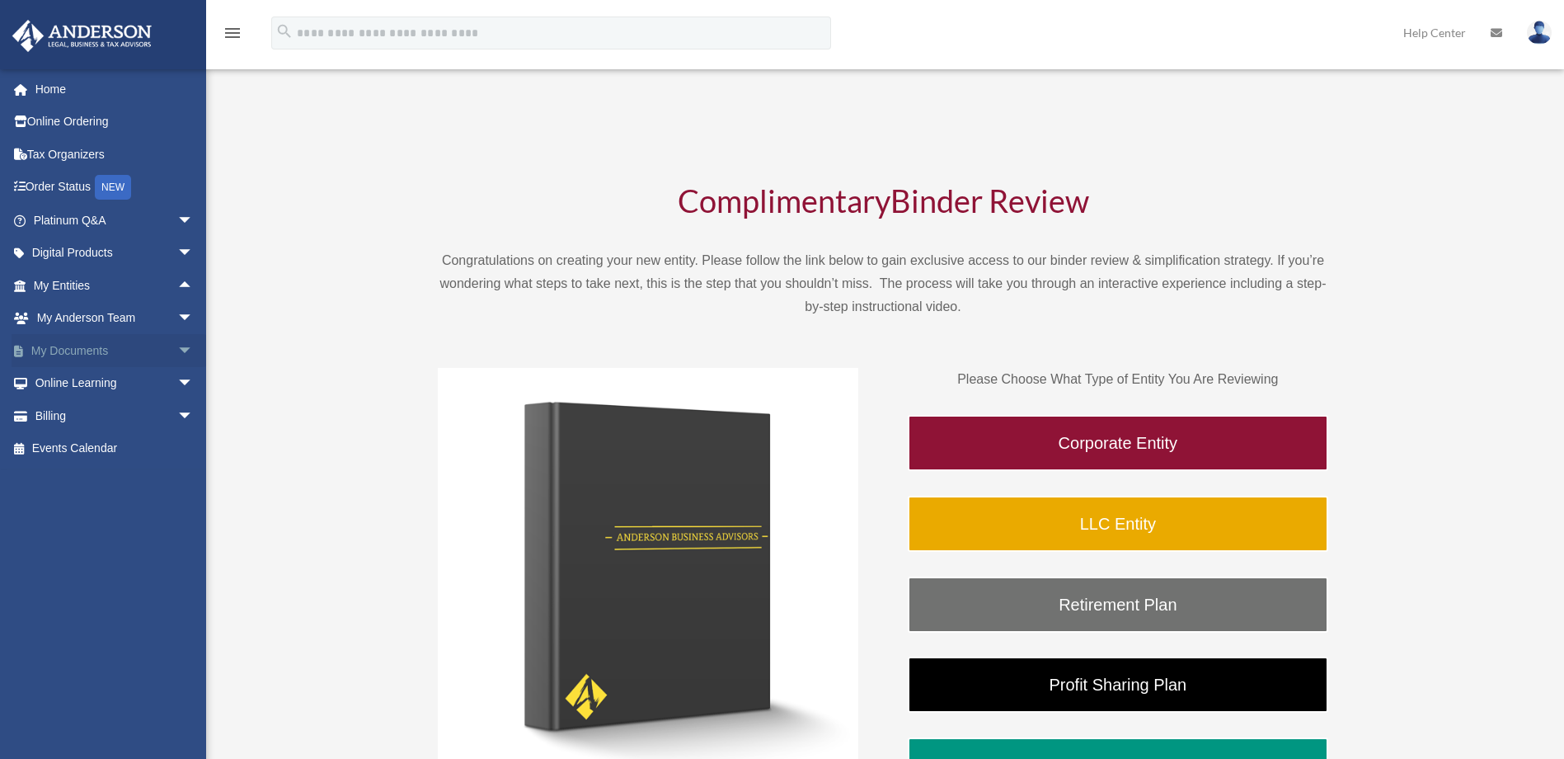
click at [149, 348] on link "My Documents arrow_drop_down" at bounding box center [115, 350] width 207 height 33
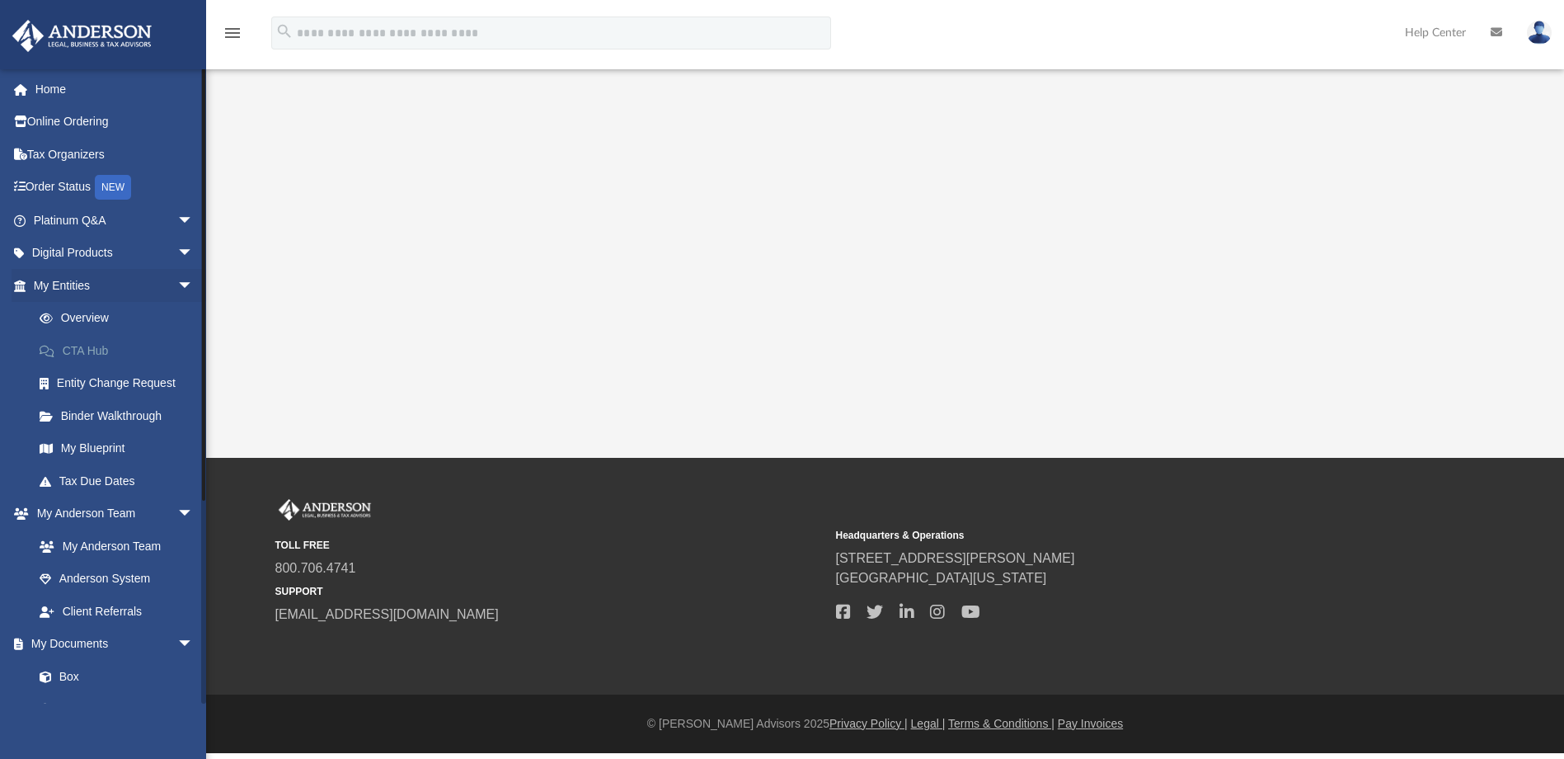
drag, startPoint x: 0, startPoint y: 0, endPoint x: 170, endPoint y: 349, distance: 388.0
click at [170, 349] on link "CTA Hub" at bounding box center [120, 350] width 195 height 33
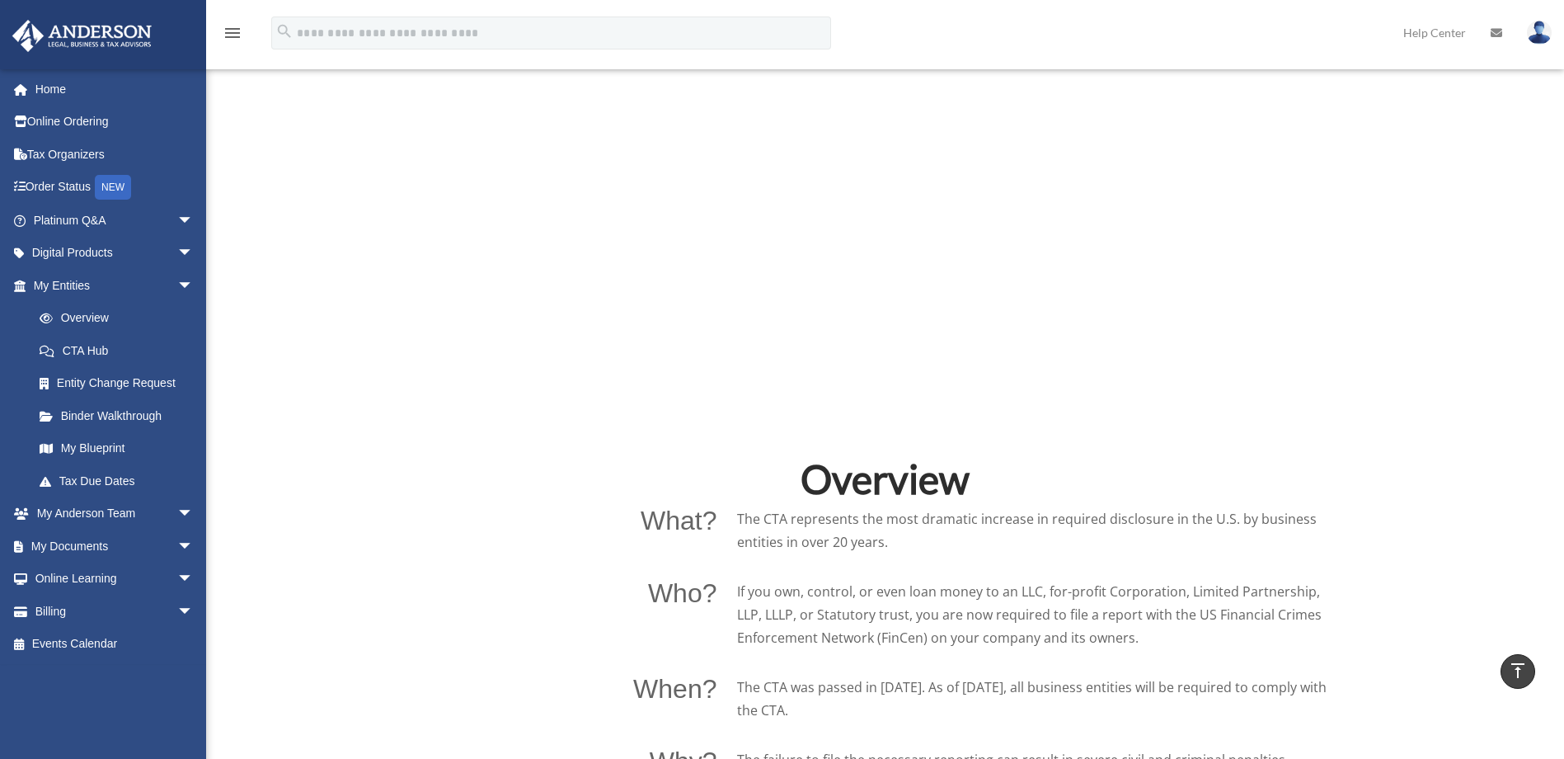
scroll to position [719, 0]
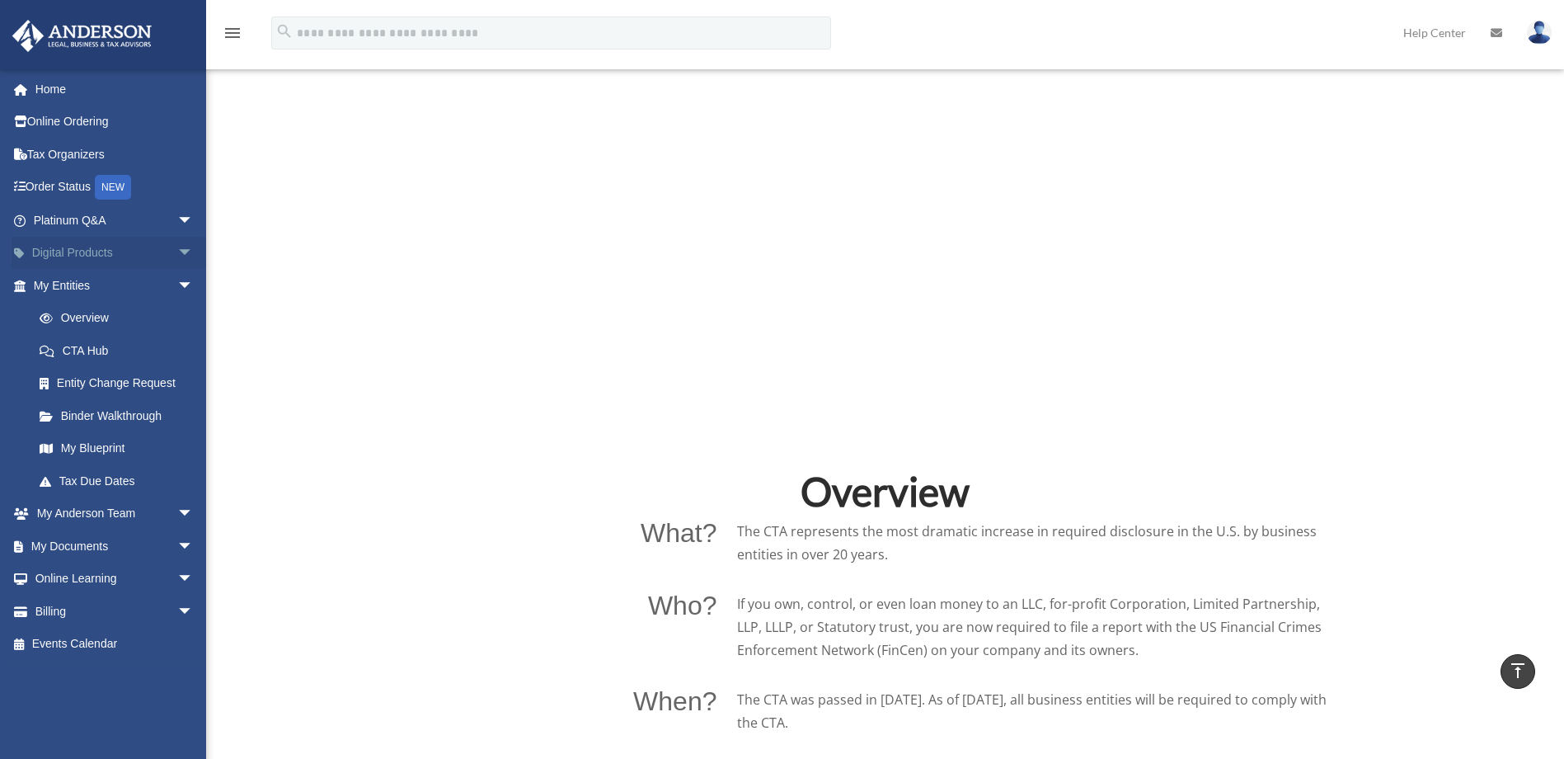
click at [115, 247] on link "Digital Products arrow_drop_down" at bounding box center [115, 253] width 207 height 33
click at [177, 252] on span "arrow_drop_down" at bounding box center [193, 254] width 33 height 34
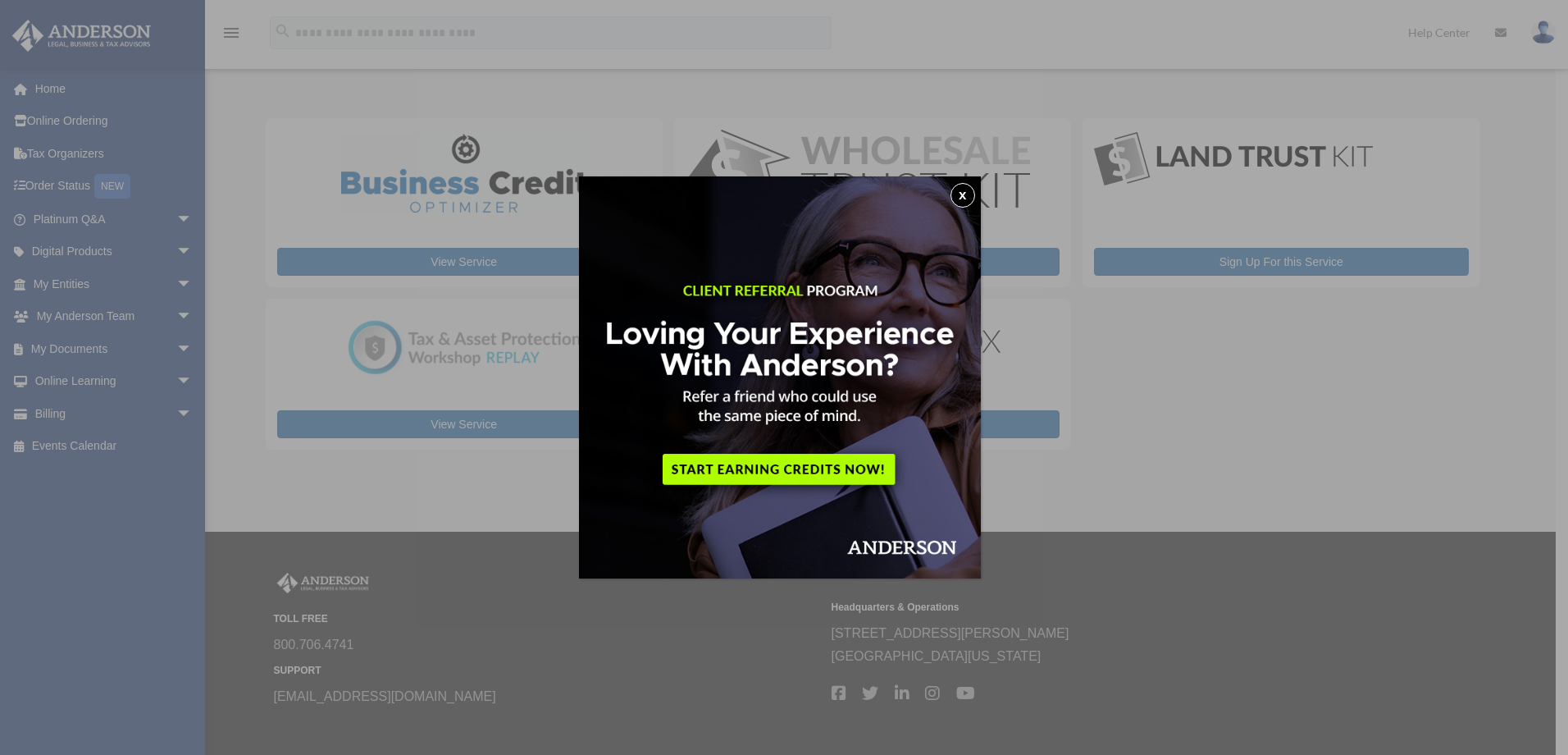
click at [965, 193] on button "x" at bounding box center [962, 195] width 25 height 25
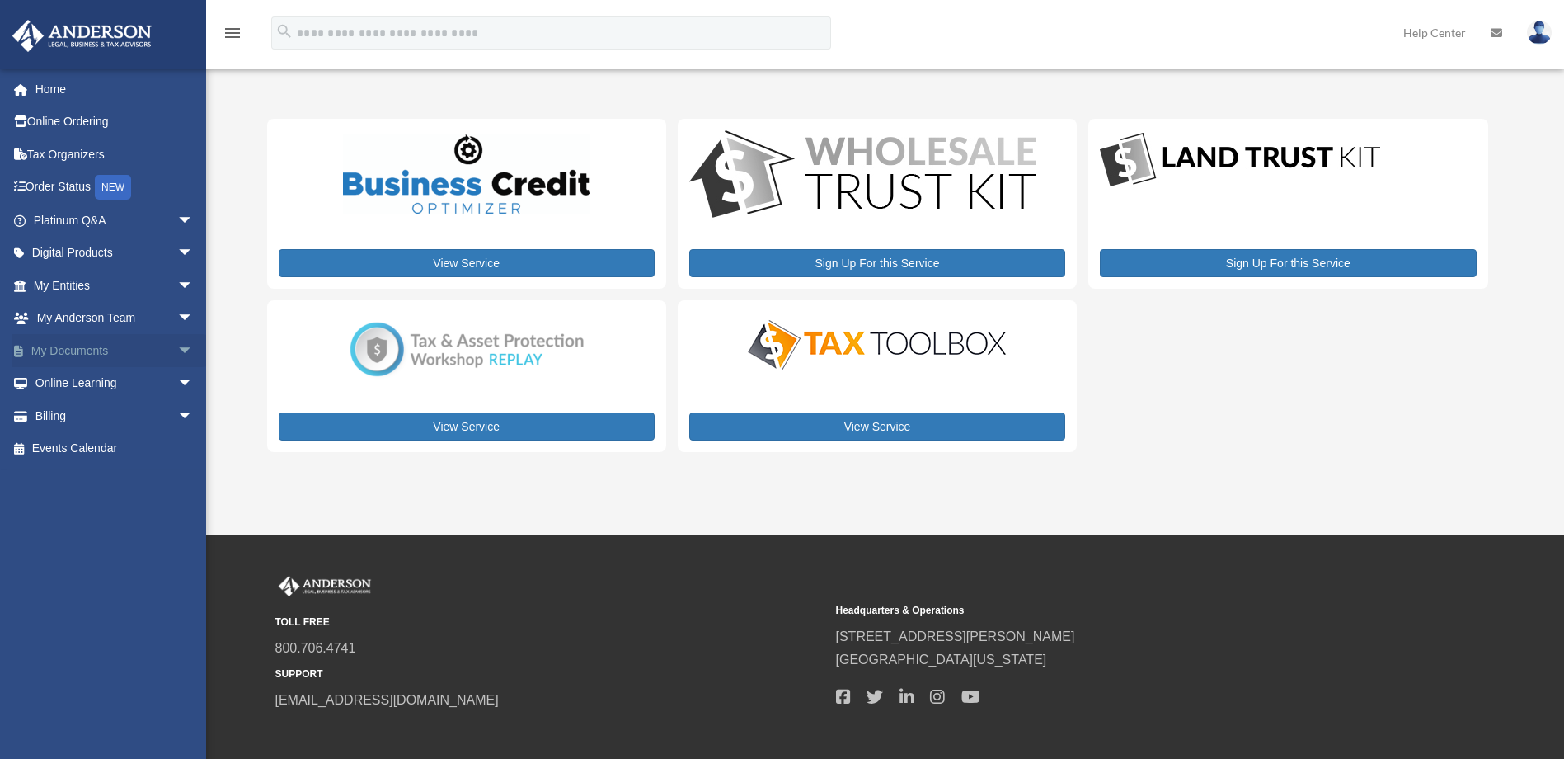
click at [80, 346] on link "My Documents arrow_drop_down" at bounding box center [115, 350] width 207 height 33
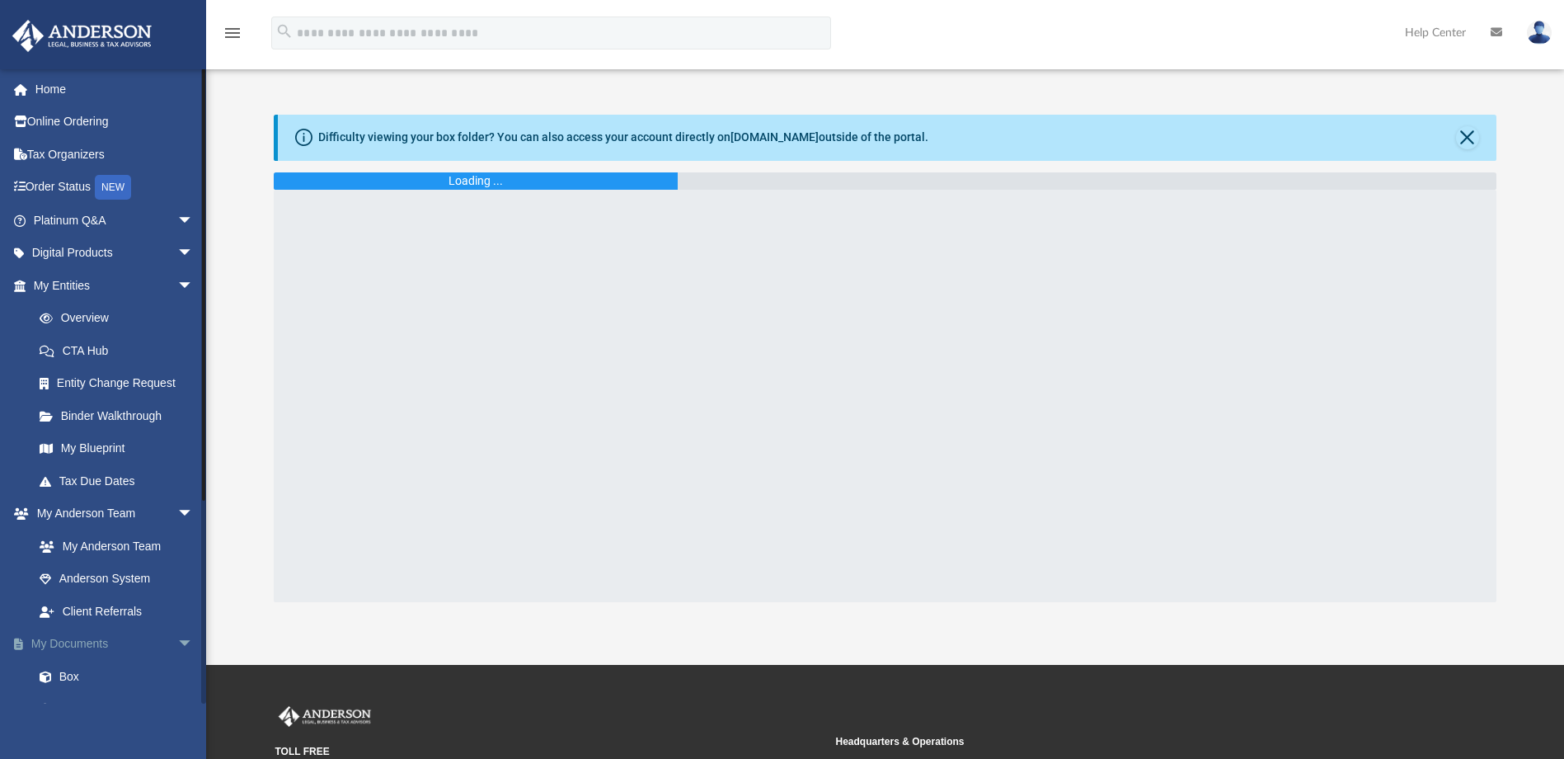
click at [155, 638] on link "My Documents arrow_drop_down" at bounding box center [115, 644] width 207 height 33
